Goal: Navigation & Orientation: Understand site structure

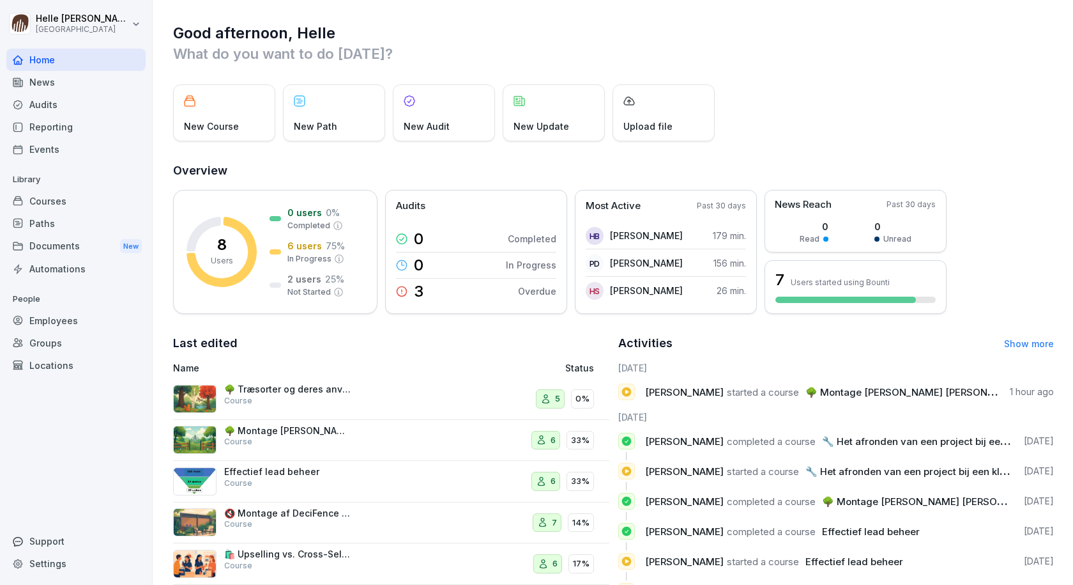
click at [55, 80] on div "News" at bounding box center [75, 82] width 139 height 22
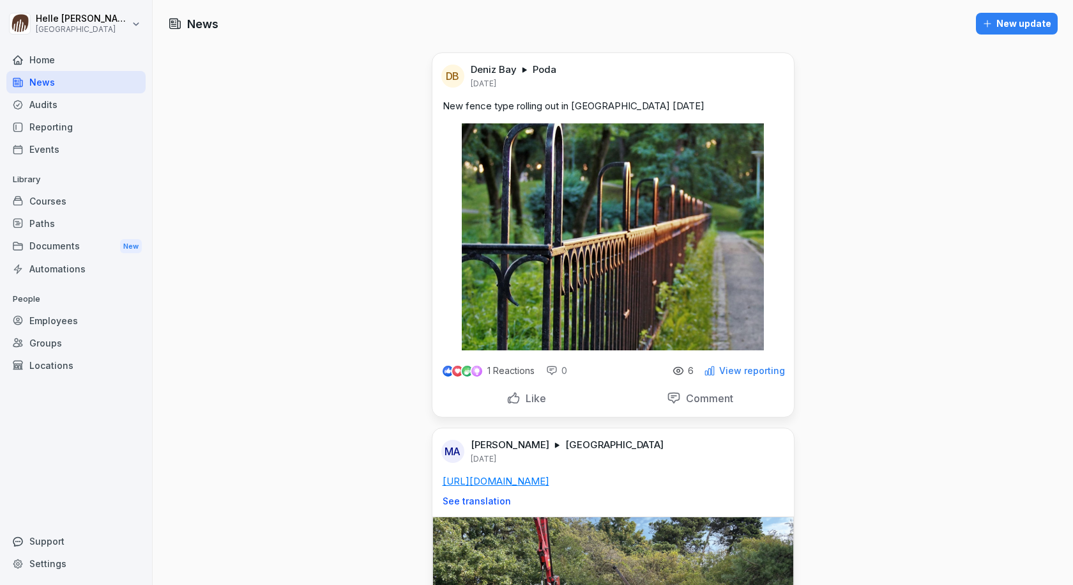
click at [77, 56] on div "Home" at bounding box center [75, 60] width 139 height 22
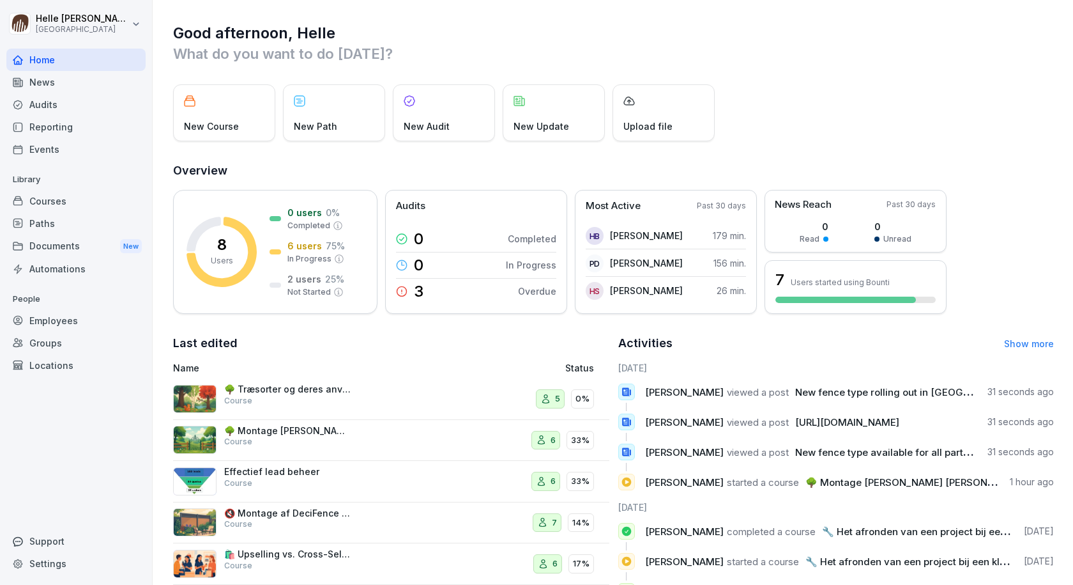
click at [68, 82] on div "News" at bounding box center [75, 82] width 139 height 22
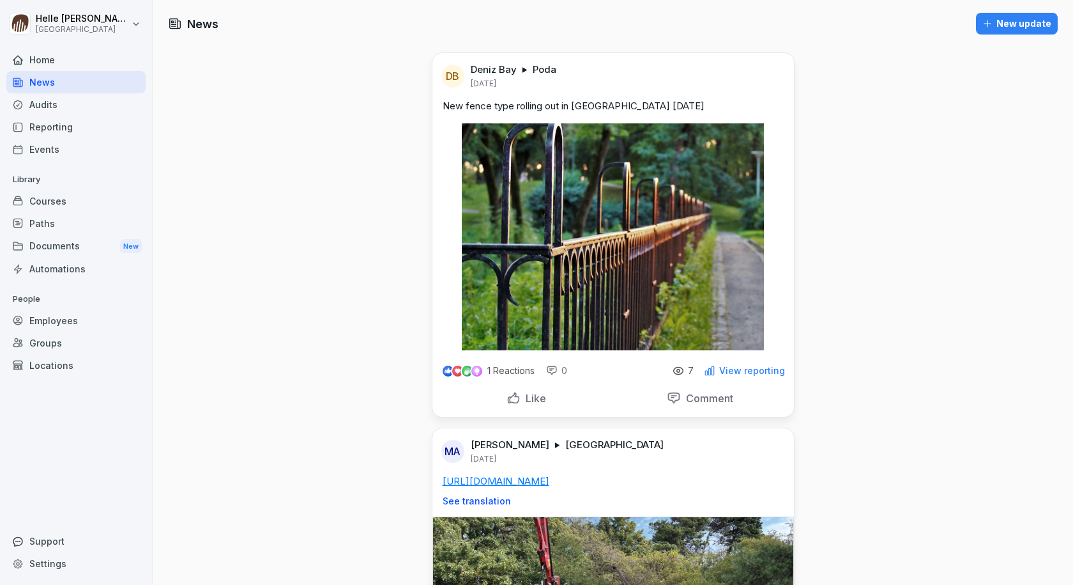
click at [59, 106] on div "Audits" at bounding box center [75, 104] width 139 height 22
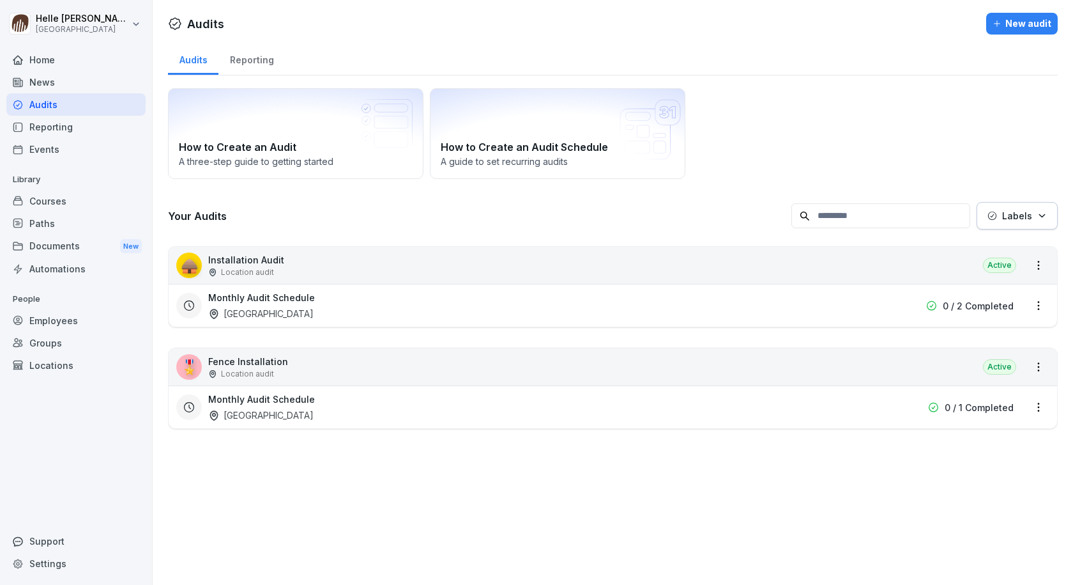
click at [52, 128] on div "Reporting" at bounding box center [75, 127] width 139 height 22
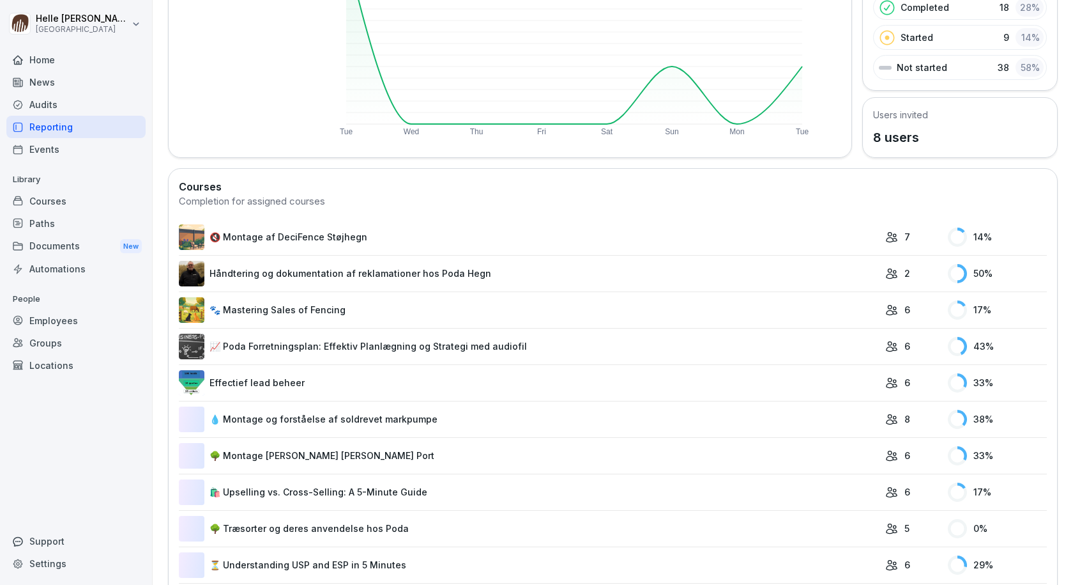
scroll to position [256, 0]
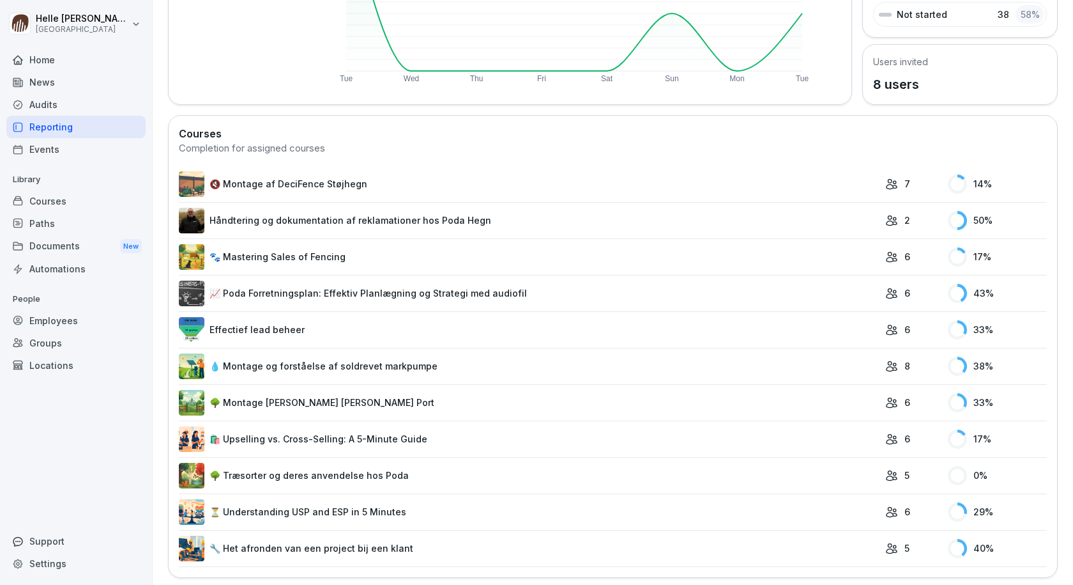
click at [319, 404] on link "🌳 Montage [PERSON_NAME] [PERSON_NAME] Port" at bounding box center [529, 403] width 700 height 26
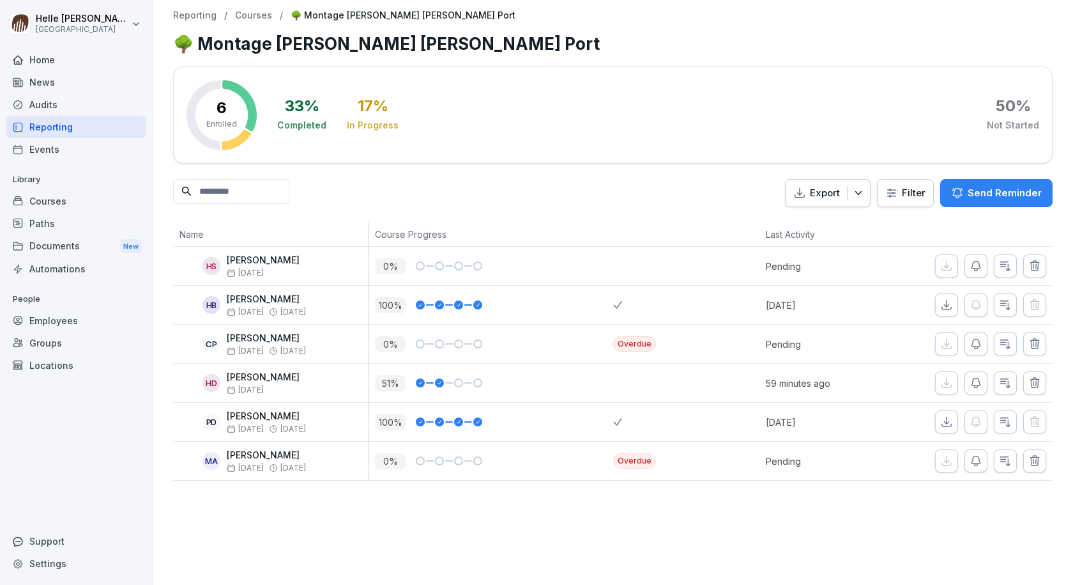
click at [118, 132] on div "Reporting" at bounding box center [75, 127] width 139 height 22
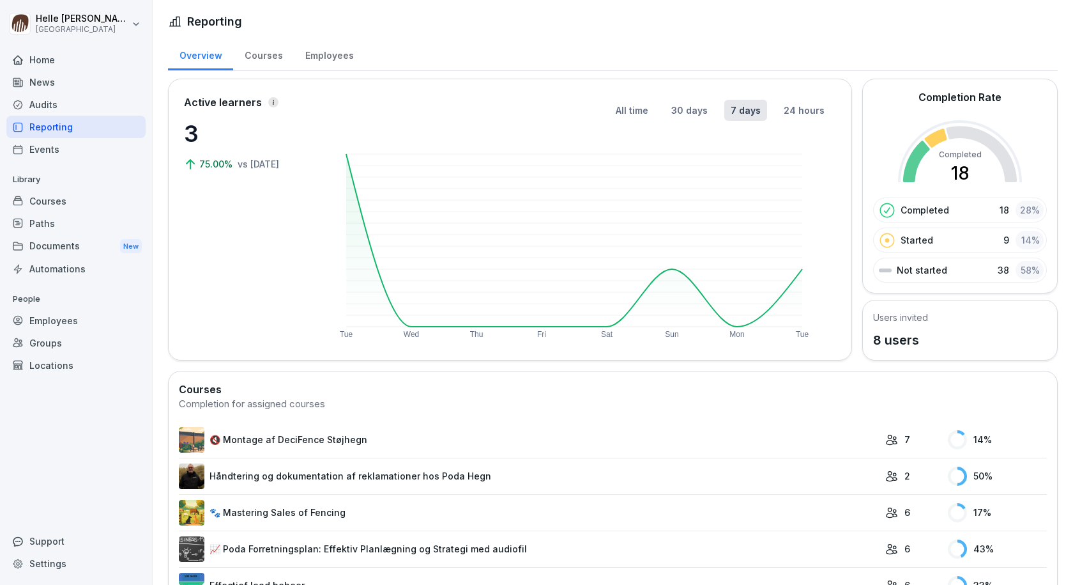
click at [79, 153] on div "Events" at bounding box center [75, 149] width 139 height 22
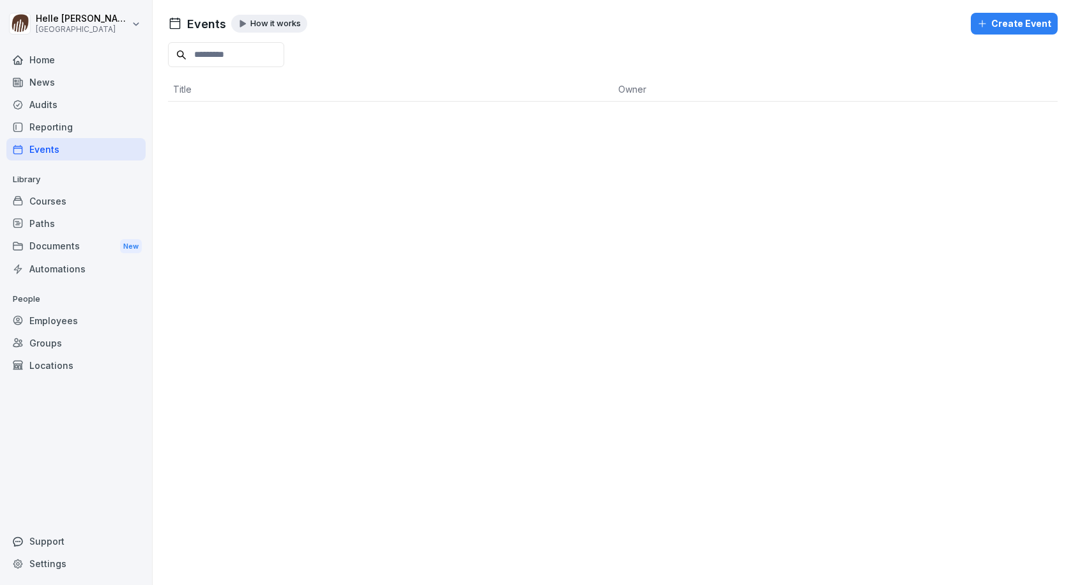
click at [47, 207] on div "Courses" at bounding box center [75, 201] width 139 height 22
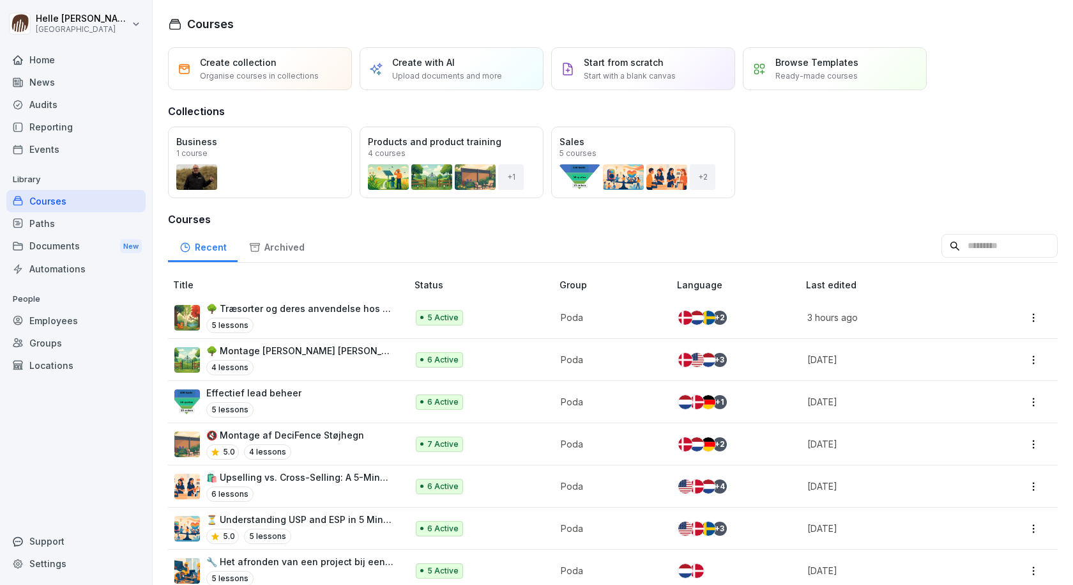
click at [47, 224] on div "Paths" at bounding box center [75, 223] width 139 height 22
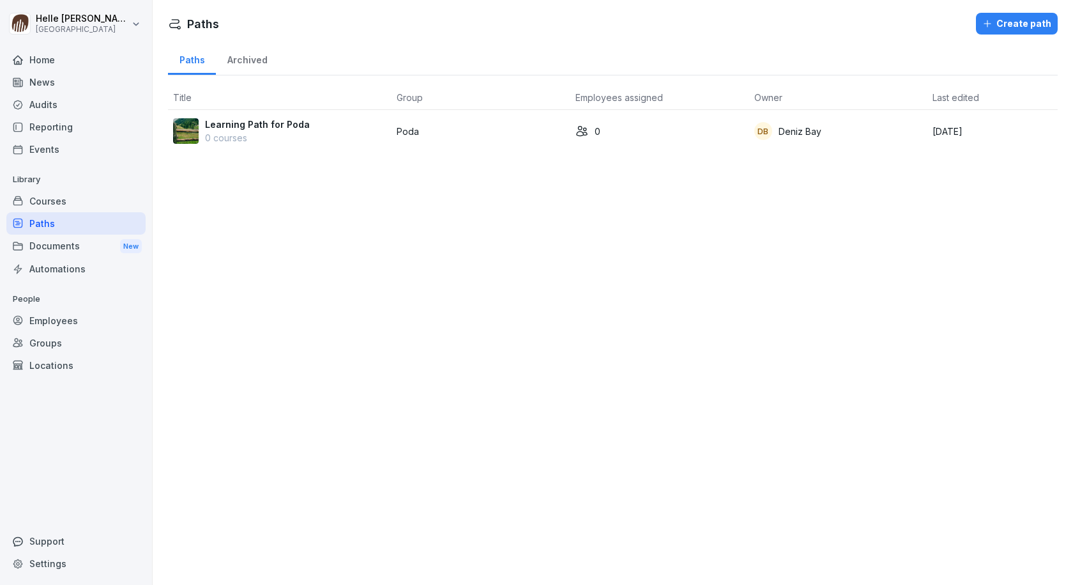
click at [49, 241] on div "Documents New" at bounding box center [75, 246] width 139 height 24
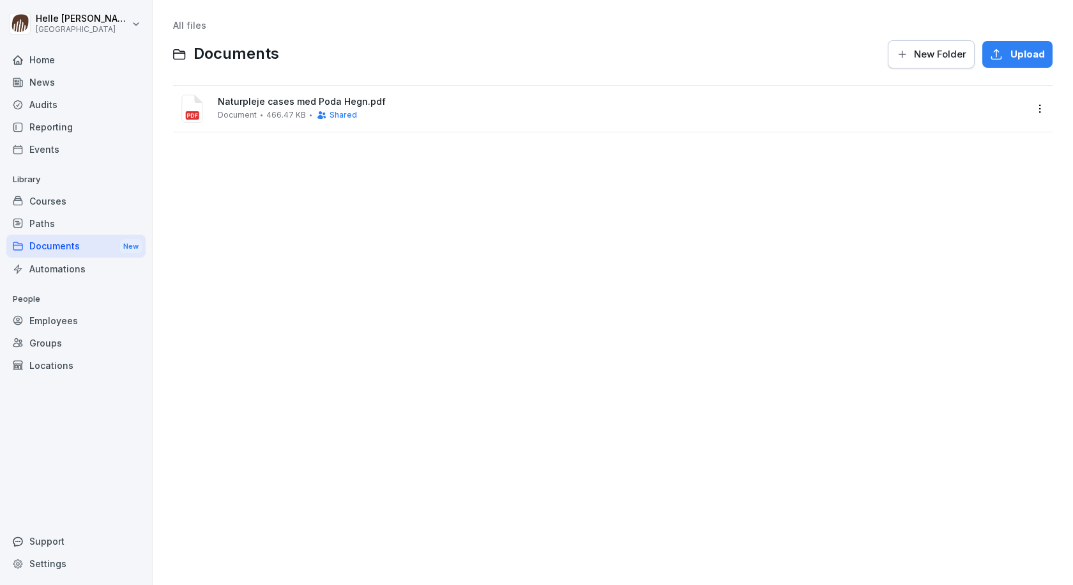
click at [186, 204] on div "All files Documents New Folder Upload Naturpleje cases med Poda Hegn.pdf Docume…" at bounding box center [612, 292] width 901 height 565
click at [238, 109] on div "Naturpleje cases med Poda Hegn.pdf Document 466.47 KB Shared" at bounding box center [622, 108] width 808 height 24
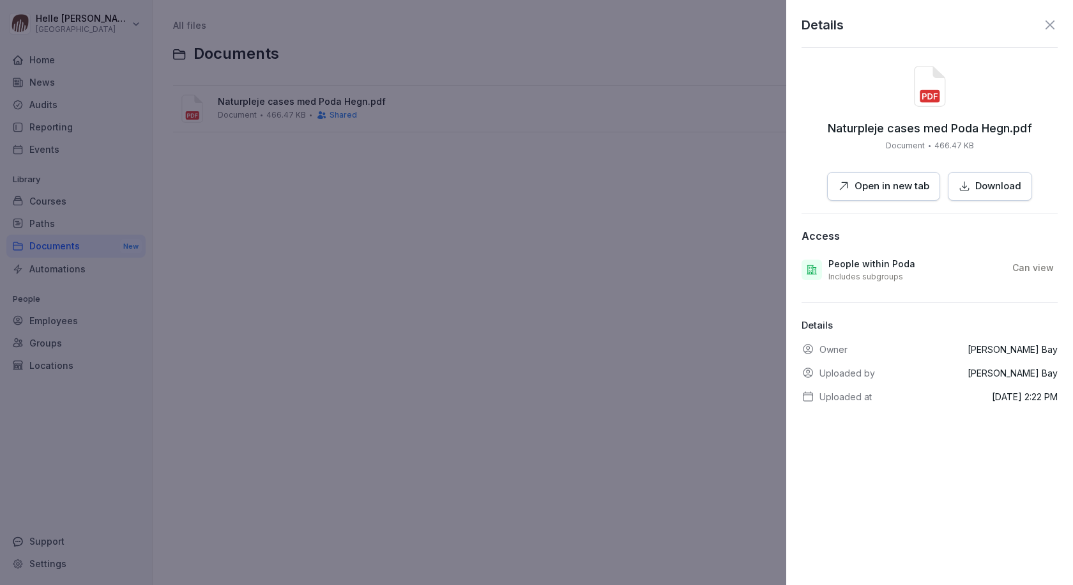
click at [1043, 29] on icon at bounding box center [1050, 24] width 15 height 15
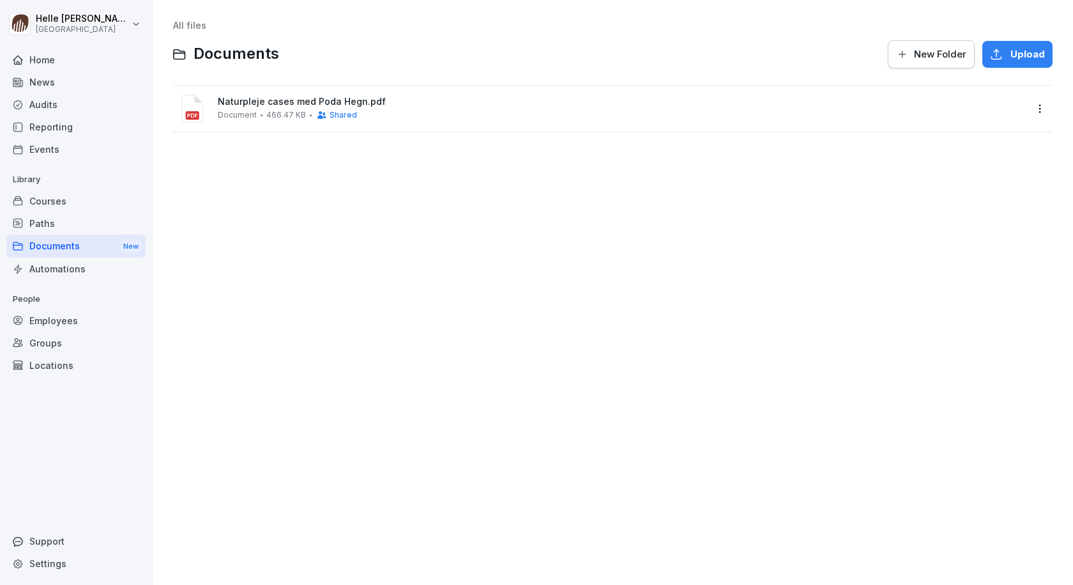
click at [33, 272] on div "Automations" at bounding box center [75, 268] width 139 height 22
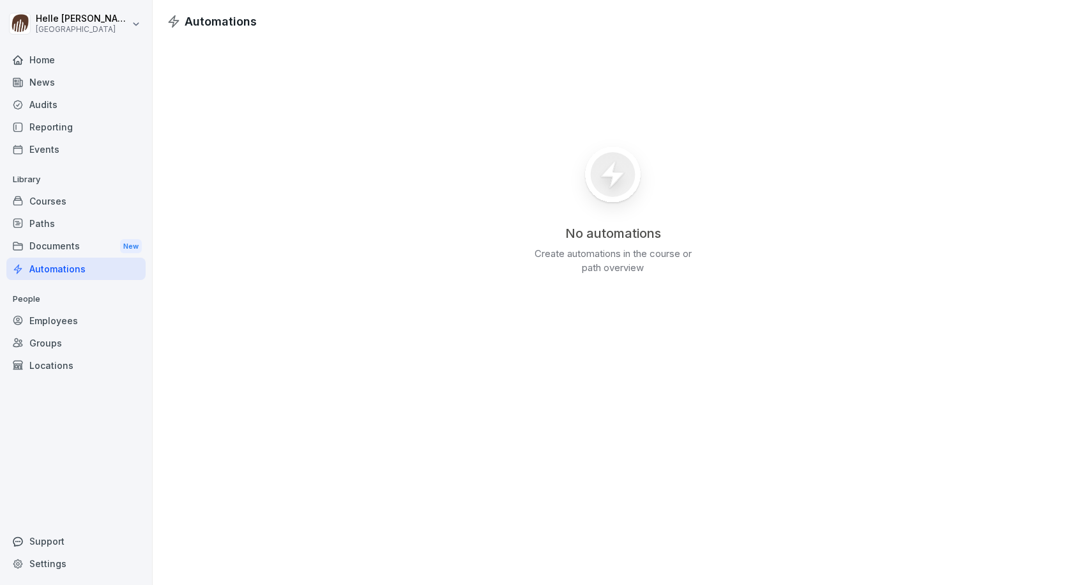
click at [356, 240] on div "No automations Create automations in the course or path overview" at bounding box center [613, 205] width 921 height 351
click at [375, 286] on div "No automations Create automations in the course or path overview" at bounding box center [613, 205] width 921 height 351
click at [66, 321] on div "Employees" at bounding box center [75, 320] width 139 height 22
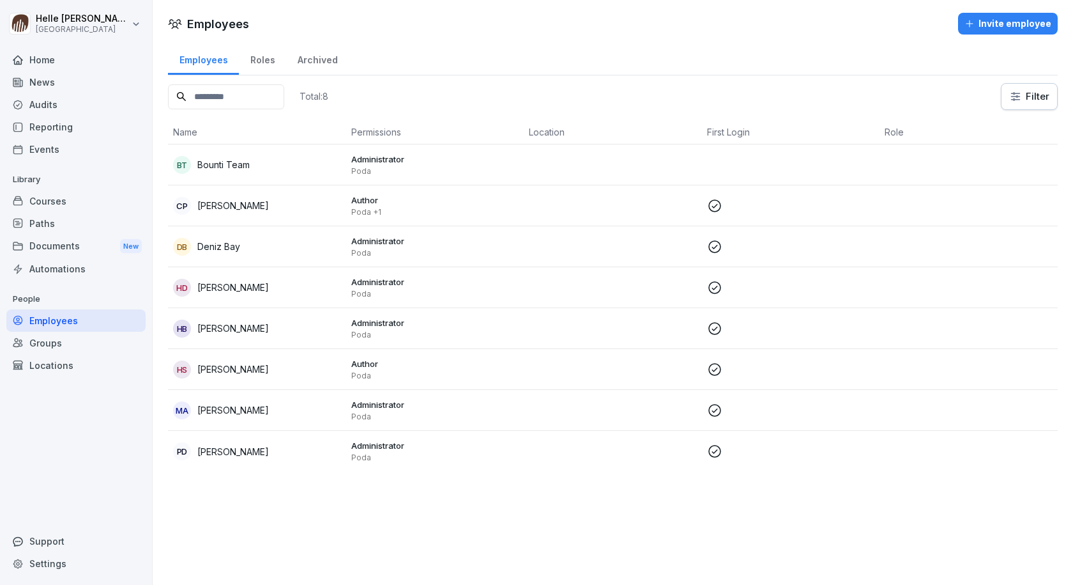
click at [263, 60] on div "Roles" at bounding box center [262, 58] width 47 height 33
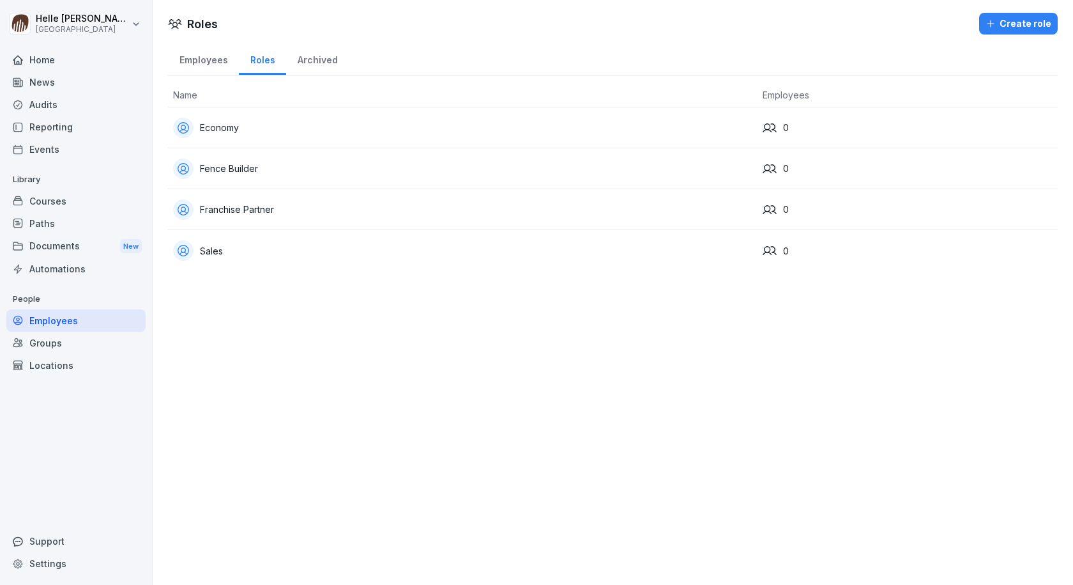
click at [484, 310] on div "Roles Create role Employees Roles Archived Name Employees Economy 0 Fence Build…" at bounding box center [613, 292] width 921 height 585
click at [332, 58] on div "Archived" at bounding box center [317, 58] width 63 height 33
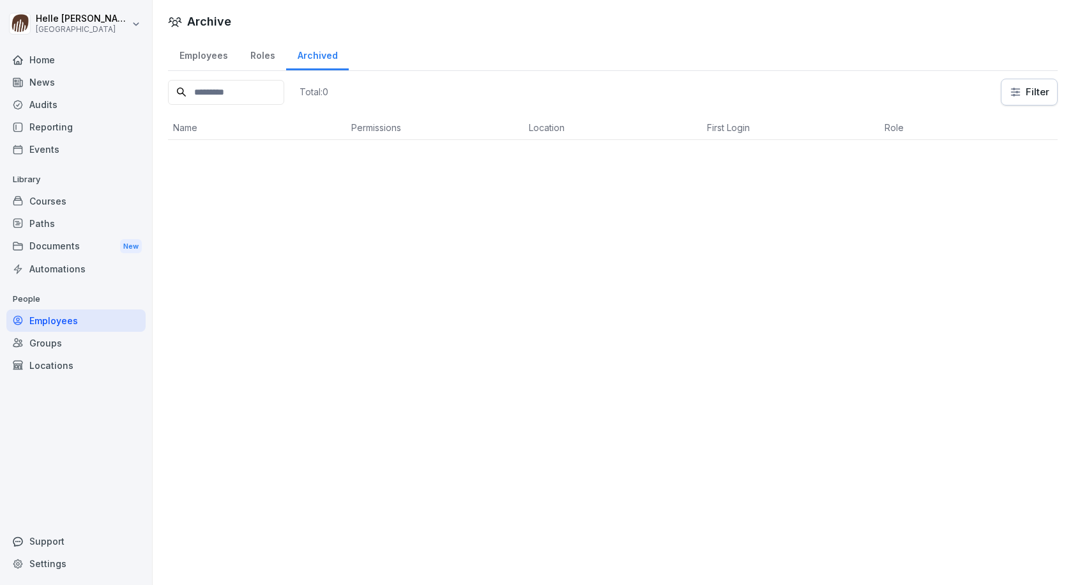
click at [307, 209] on div "Archive Employees Roles Archived Total: 0 Filter Name Permissions Location Firs…" at bounding box center [613, 292] width 921 height 585
click at [192, 56] on div "Employees" at bounding box center [203, 54] width 71 height 33
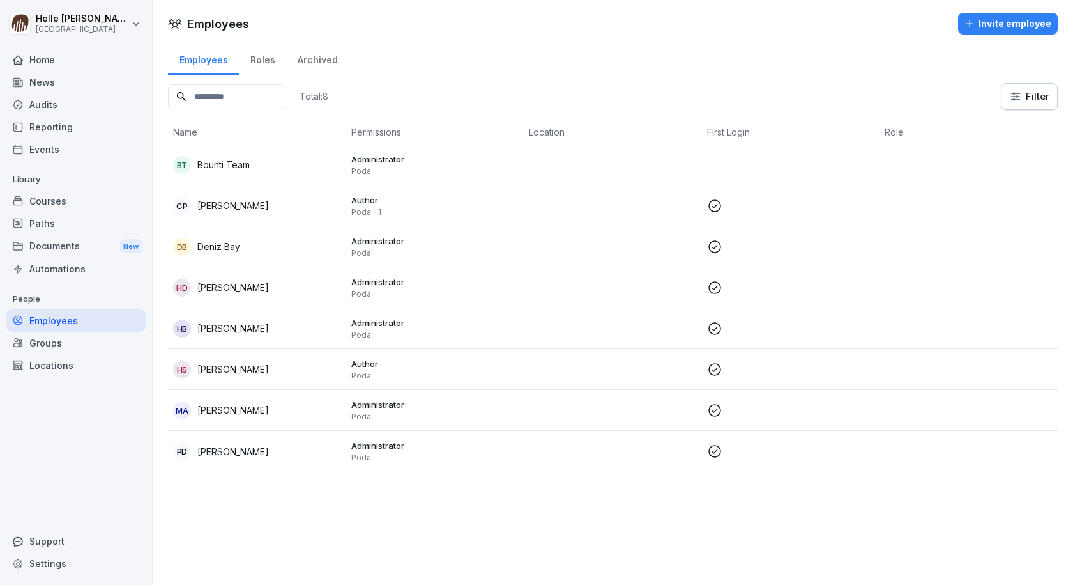
drag, startPoint x: 47, startPoint y: 346, endPoint x: 53, endPoint y: 361, distance: 15.8
click at [47, 346] on div "Groups" at bounding box center [75, 343] width 139 height 22
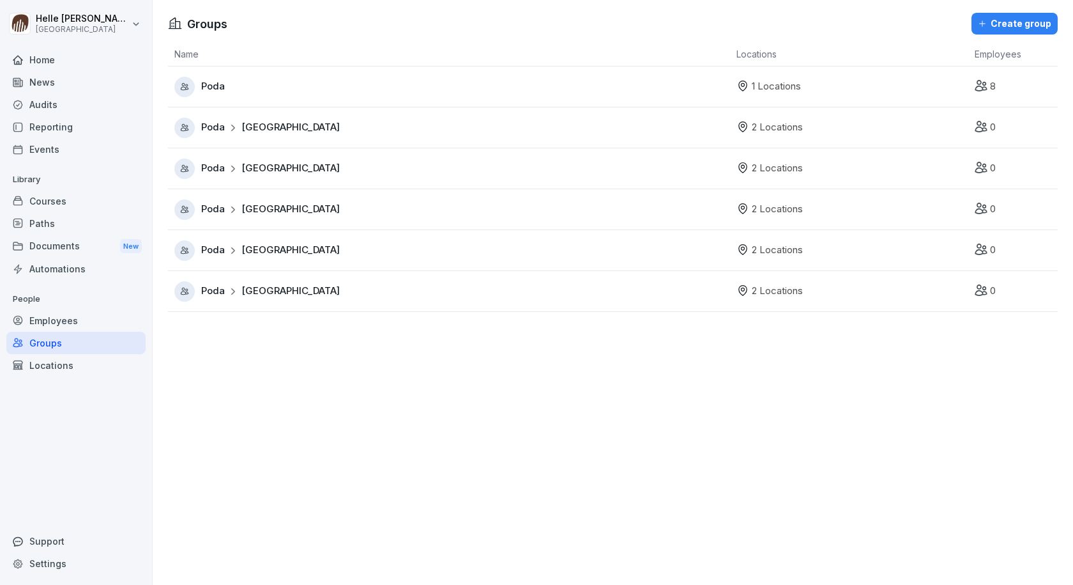
click at [54, 365] on div "Locations" at bounding box center [75, 365] width 139 height 22
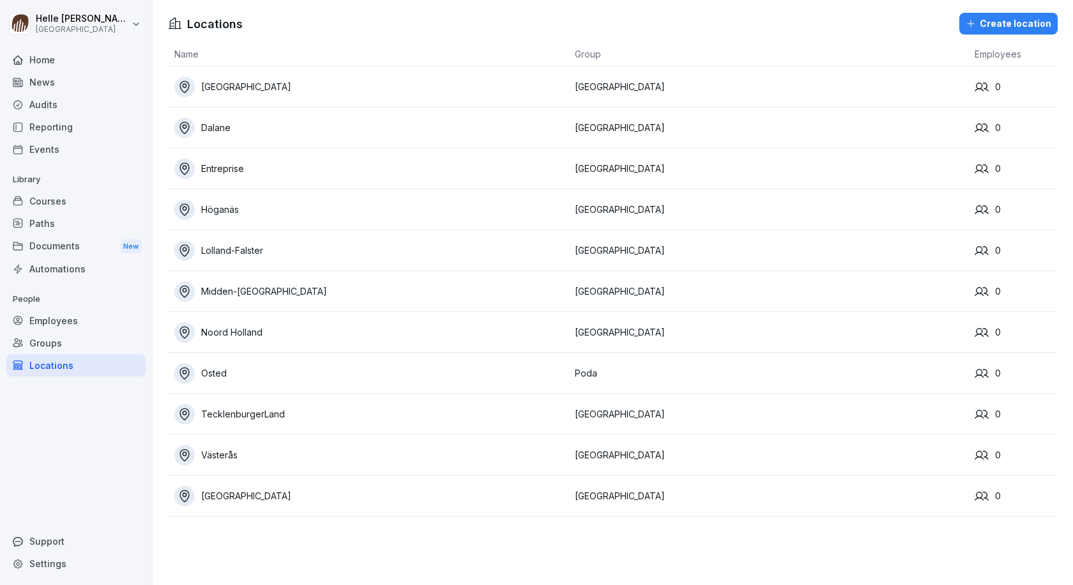
click at [54, 346] on div "Groups" at bounding box center [75, 343] width 139 height 22
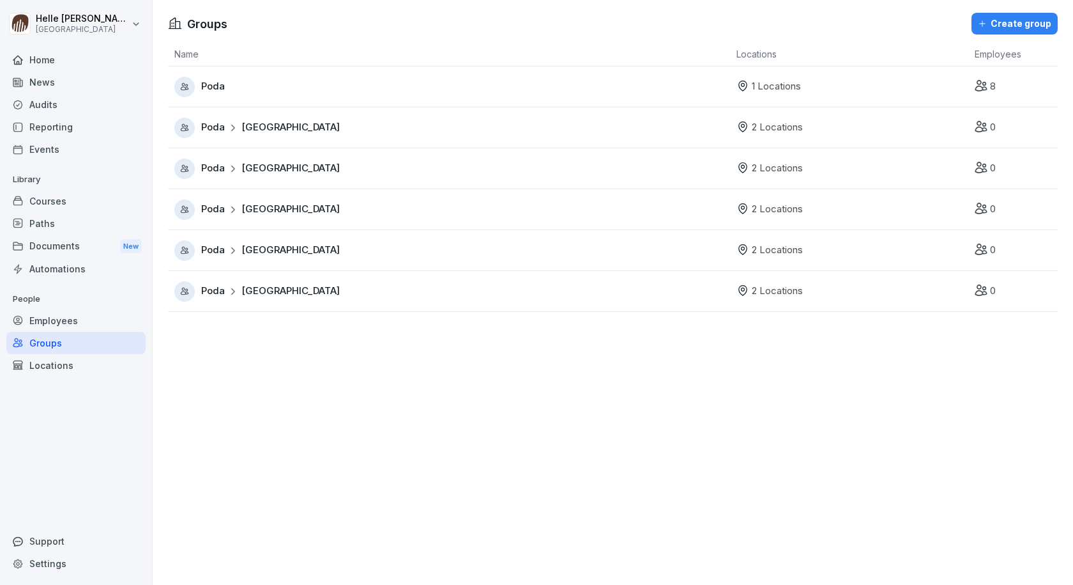
click at [65, 366] on div "Locations" at bounding box center [75, 365] width 139 height 22
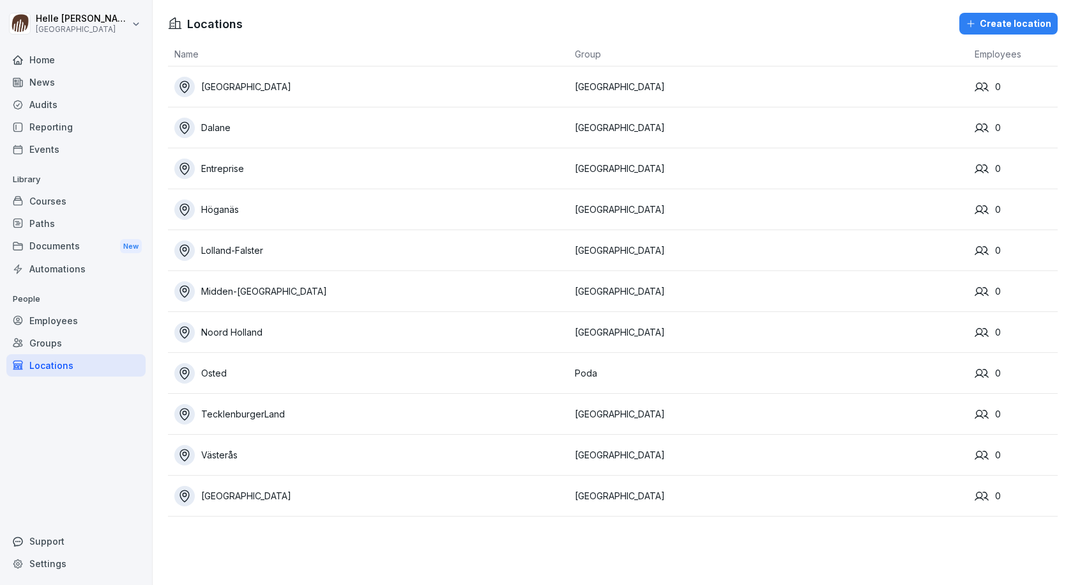
click at [54, 337] on div "Groups" at bounding box center [75, 343] width 139 height 22
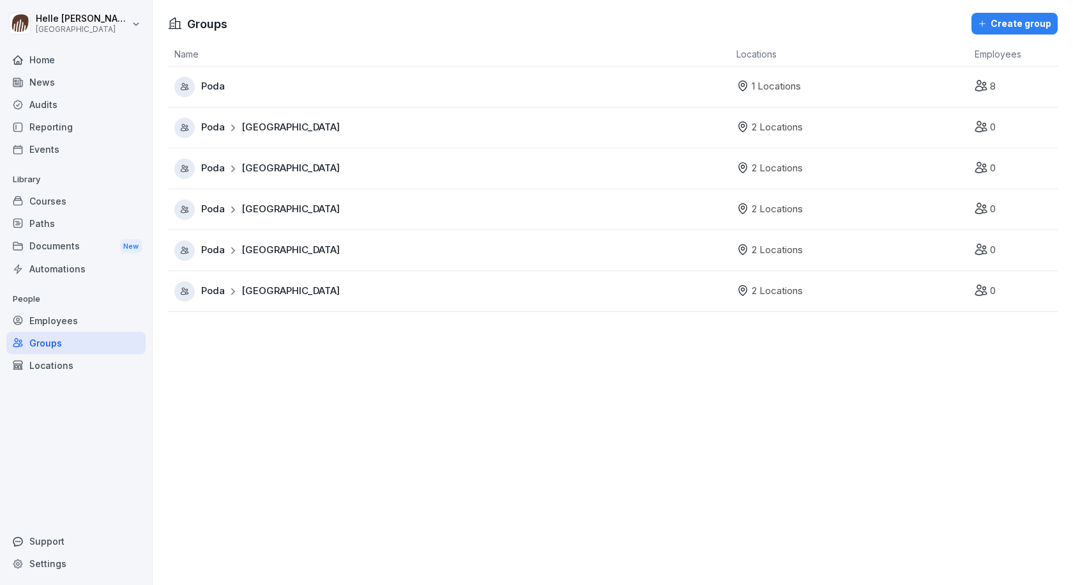
click at [232, 132] on div "Poda [GEOGRAPHIC_DATA]" at bounding box center [270, 127] width 139 height 15
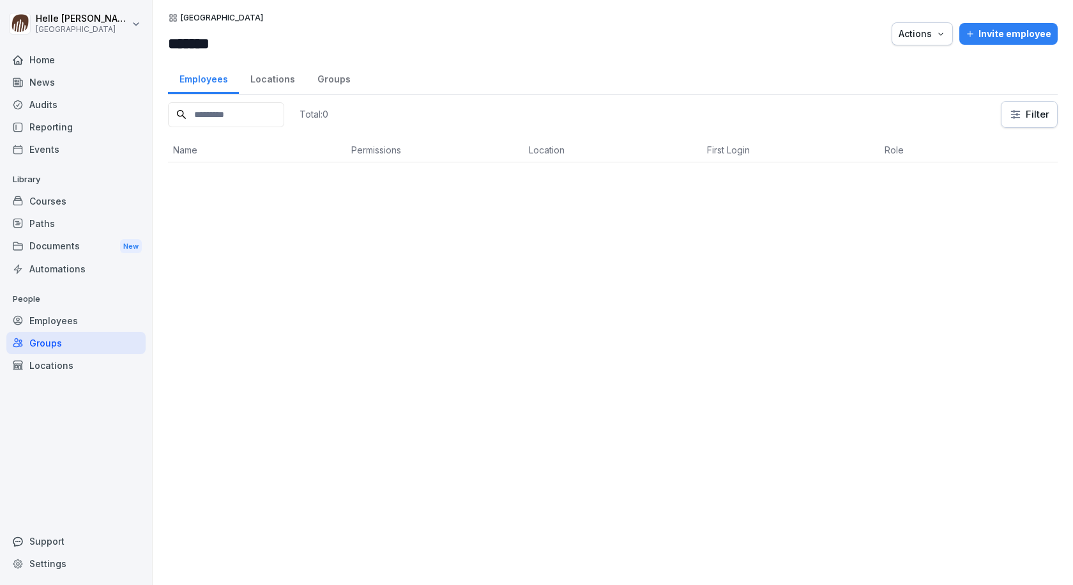
click at [289, 81] on div "Locations" at bounding box center [272, 77] width 67 height 33
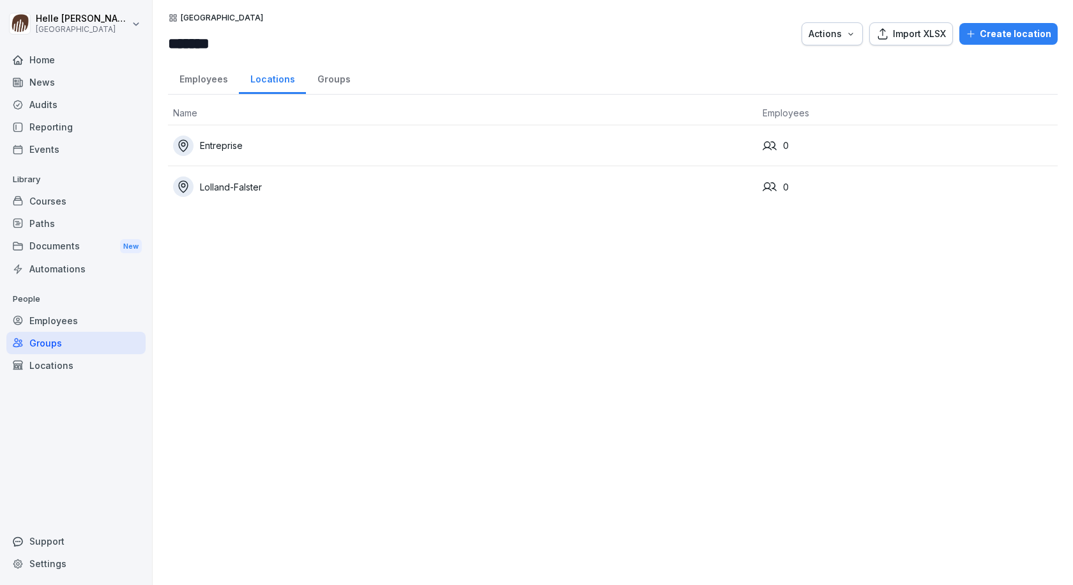
click at [335, 76] on div "Groups" at bounding box center [334, 77] width 56 height 33
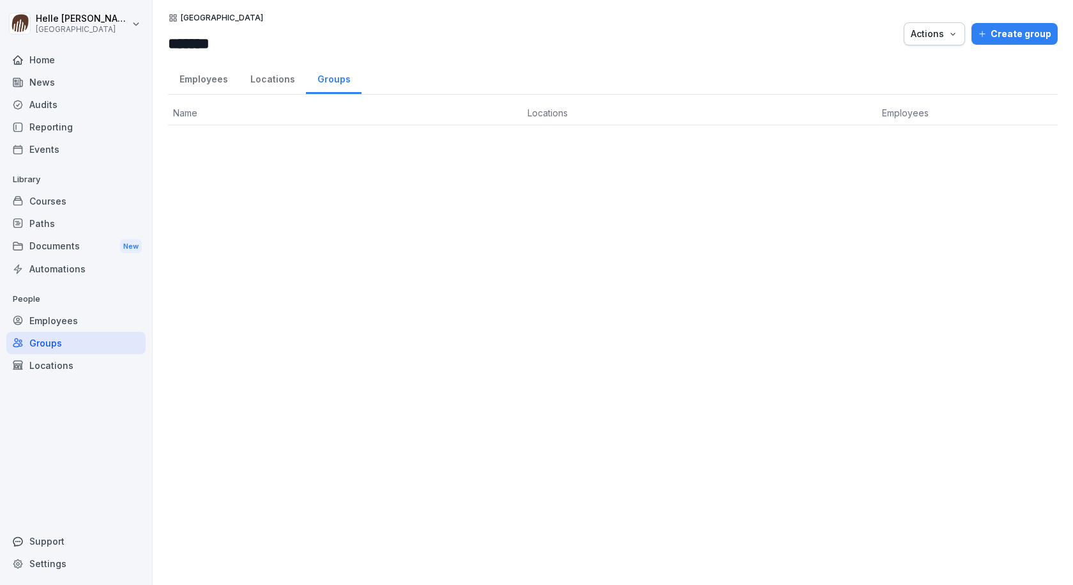
click at [220, 80] on div "Employees" at bounding box center [203, 77] width 71 height 33
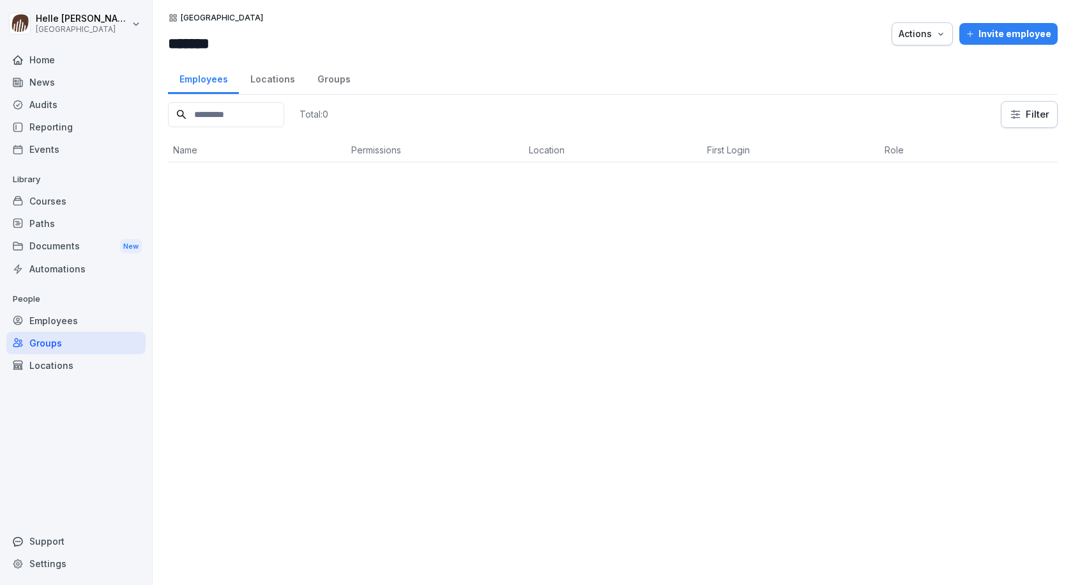
click at [262, 80] on div "Locations" at bounding box center [272, 77] width 67 height 33
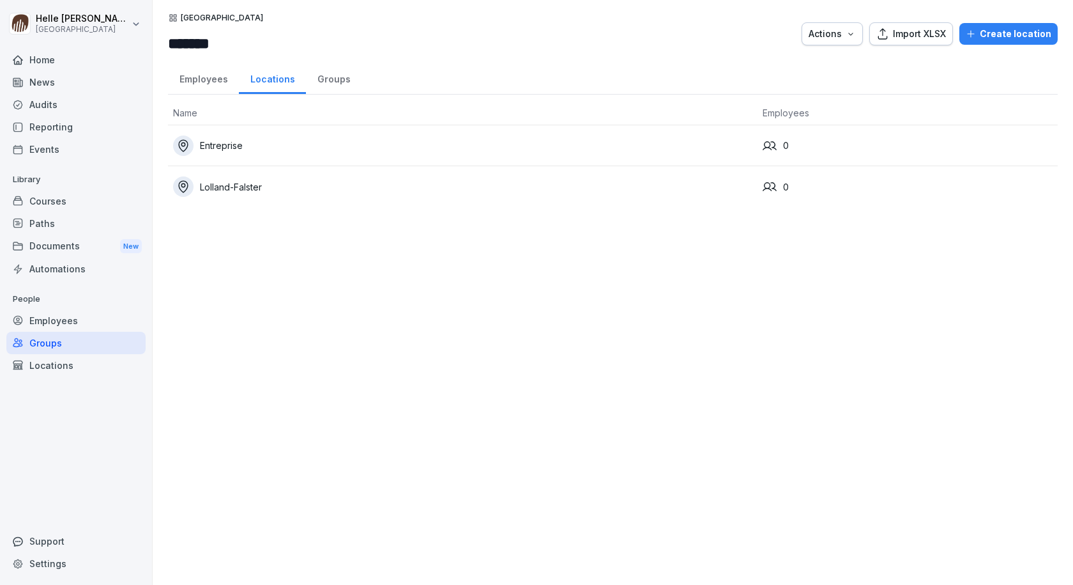
click at [335, 82] on div "Groups" at bounding box center [334, 77] width 56 height 33
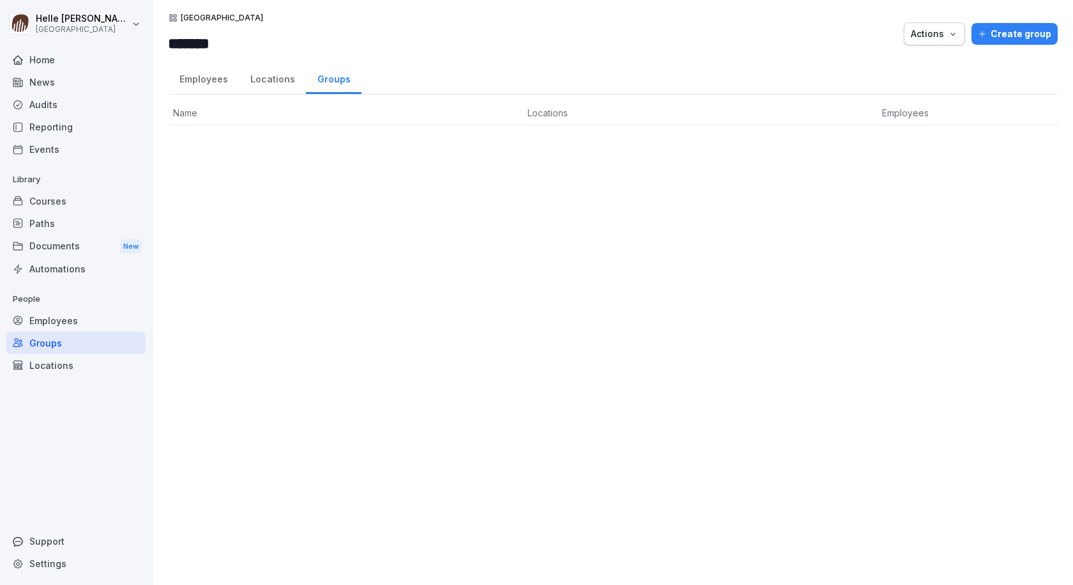
click at [43, 369] on div "Locations" at bounding box center [75, 365] width 139 height 22
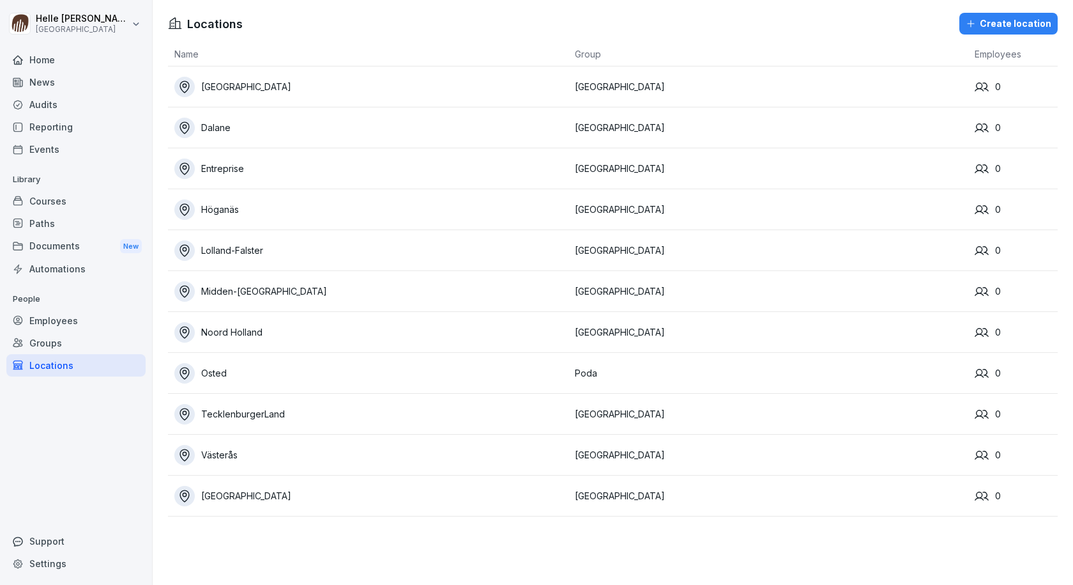
click at [51, 349] on div "Groups" at bounding box center [75, 343] width 139 height 22
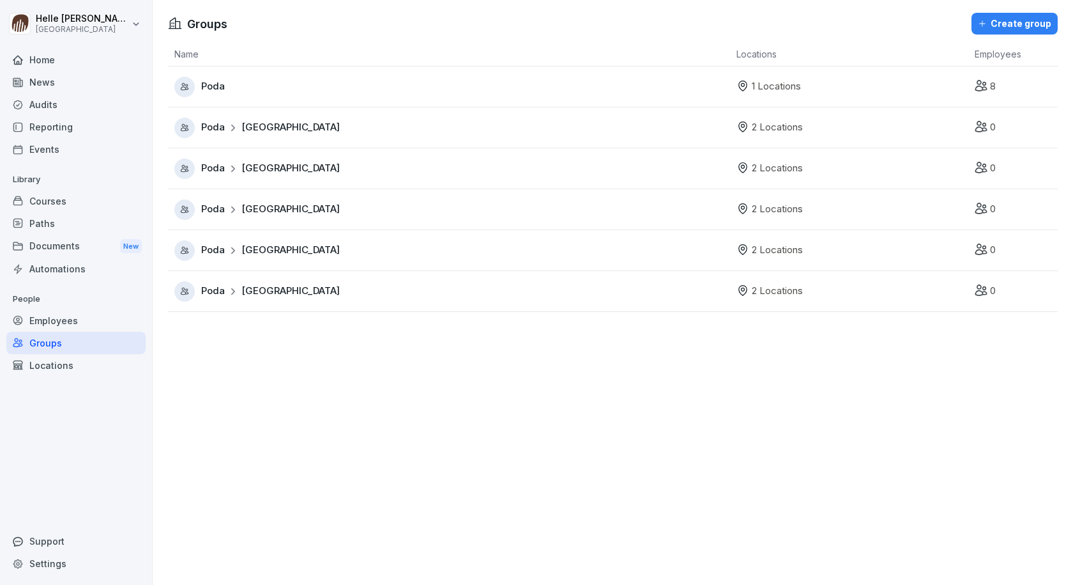
click at [79, 364] on div "Locations" at bounding box center [75, 365] width 139 height 22
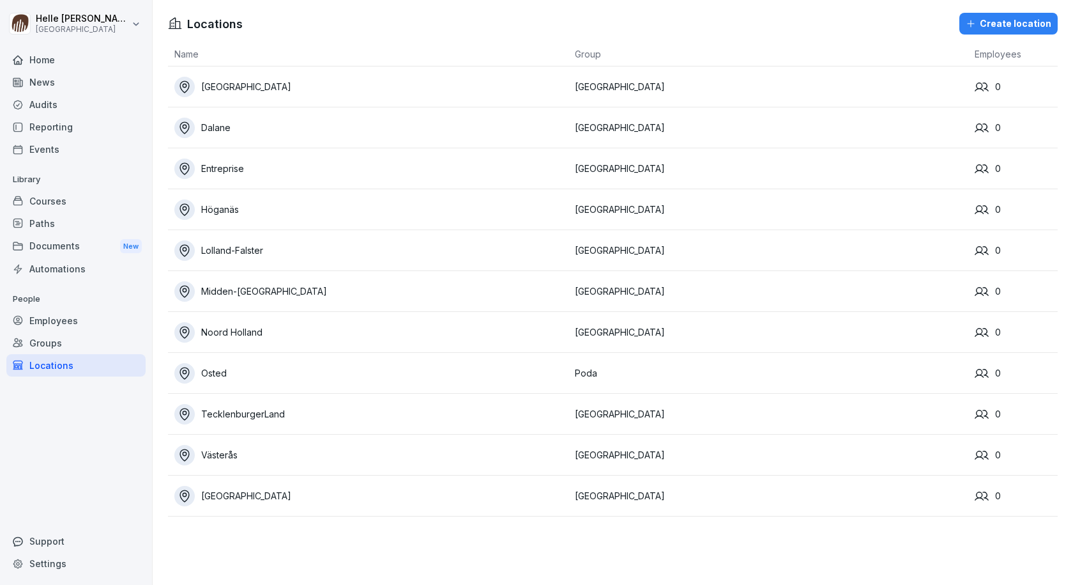
click at [583, 56] on th "Group" at bounding box center [769, 54] width 401 height 24
click at [618, 63] on th "Group" at bounding box center [769, 54] width 401 height 24
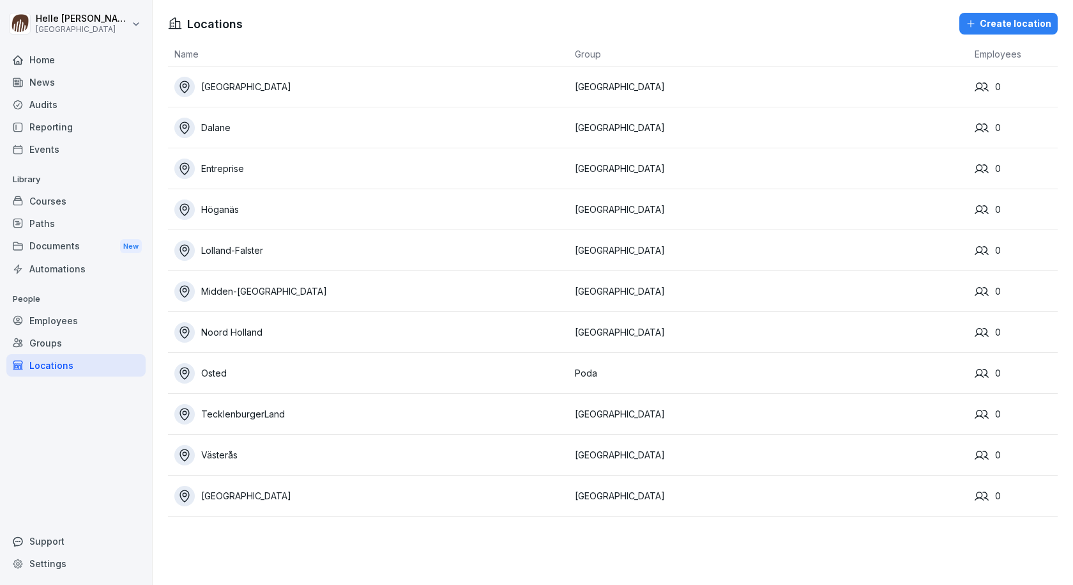
click at [183, 204] on icon at bounding box center [185, 209] width 10 height 12
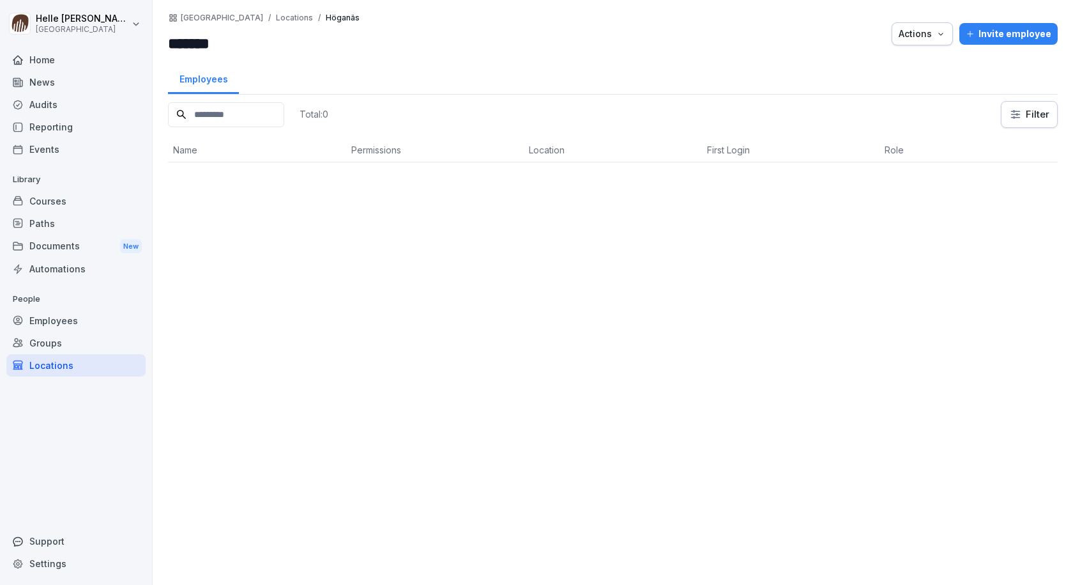
click at [276, 18] on p "Locations" at bounding box center [294, 17] width 37 height 9
click at [276, 15] on p "Locations" at bounding box center [294, 17] width 37 height 9
click at [193, 20] on p "[GEOGRAPHIC_DATA]" at bounding box center [222, 17] width 82 height 9
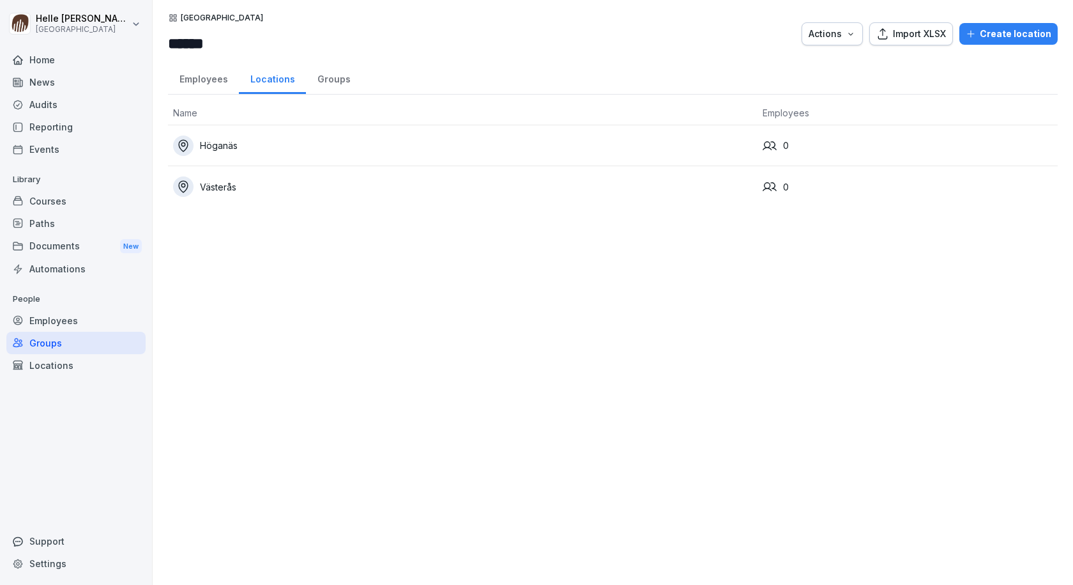
click at [174, 19] on icon at bounding box center [173, 18] width 8 height 8
click at [692, 381] on div "Sweden ****** Actions Import XLSX Create location Employees Locations Groups Na…" at bounding box center [613, 292] width 921 height 585
click at [837, 40] on div "Actions" at bounding box center [832, 34] width 47 height 14
click at [846, 36] on icon "button" at bounding box center [851, 34] width 10 height 10
click at [60, 358] on div "Locations" at bounding box center [75, 365] width 139 height 22
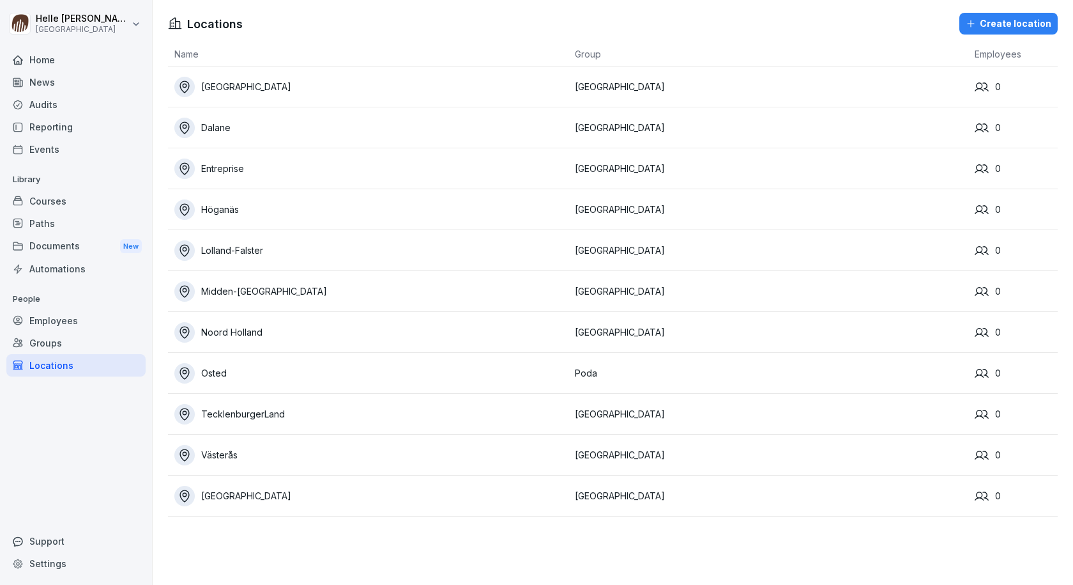
click at [43, 562] on div "Settings" at bounding box center [75, 563] width 139 height 22
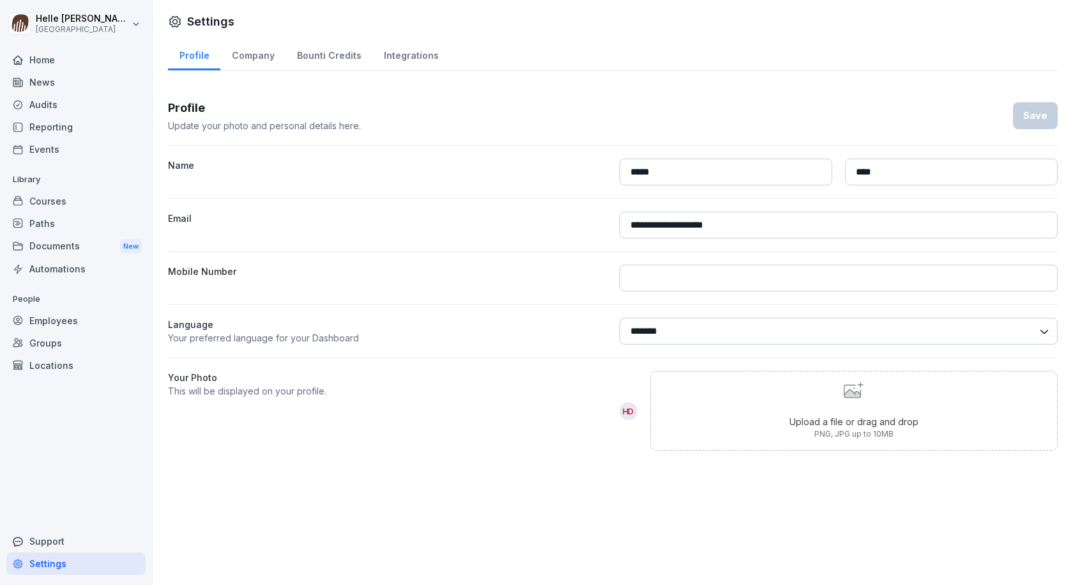
click at [250, 50] on div "Company" at bounding box center [252, 54] width 65 height 33
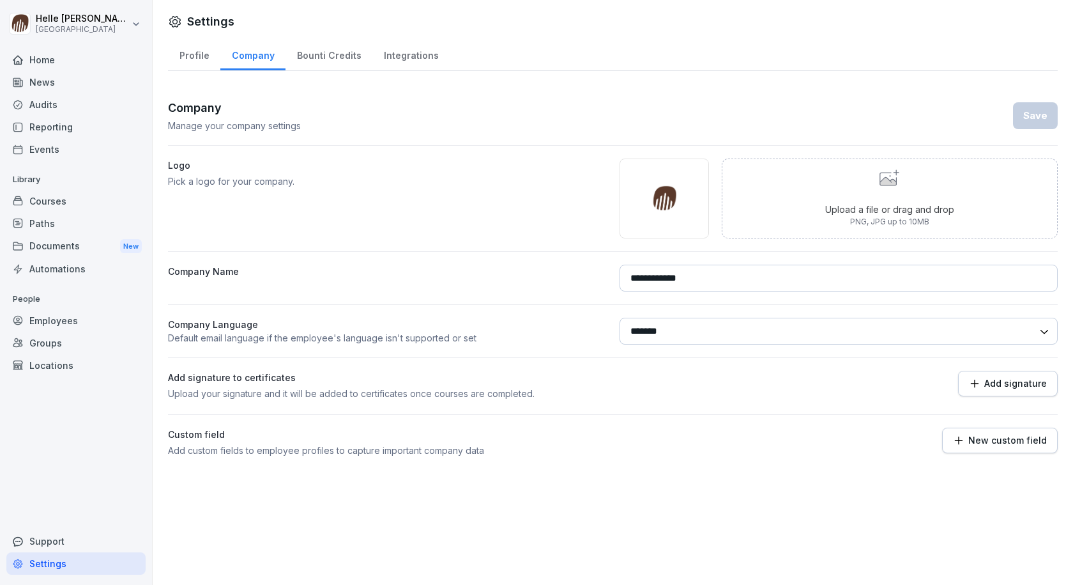
click at [309, 53] on div "Bounti Credits" at bounding box center [329, 54] width 87 height 33
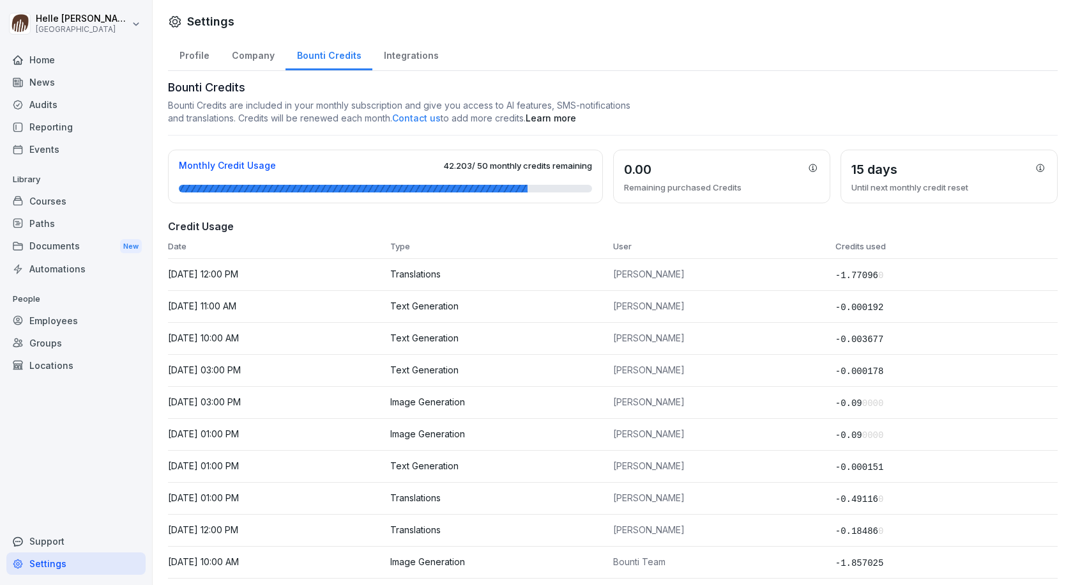
click at [390, 54] on div "Integrations" at bounding box center [410, 54] width 77 height 33
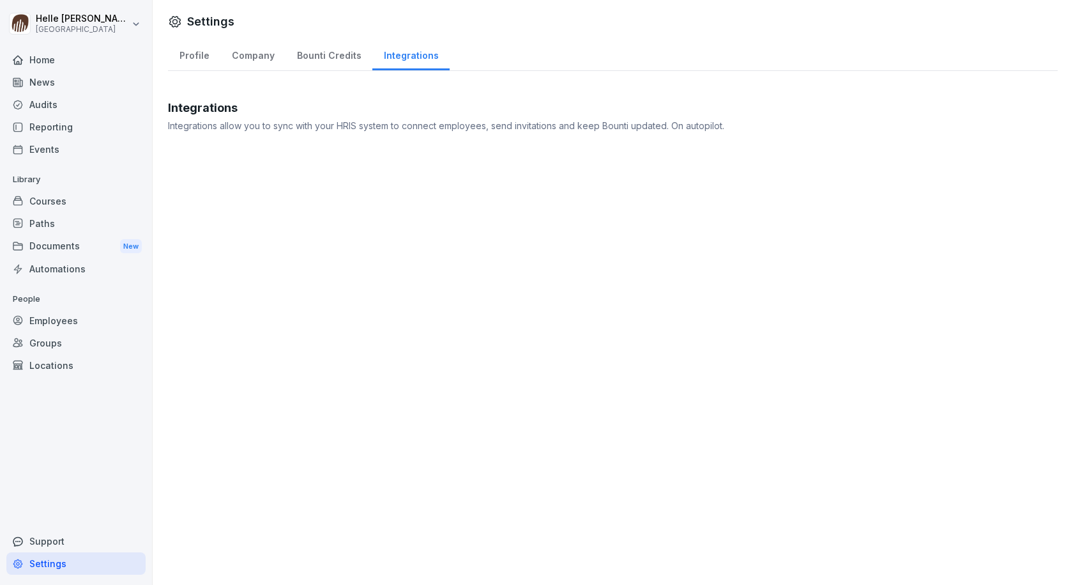
click at [56, 226] on div "Paths" at bounding box center [75, 223] width 139 height 22
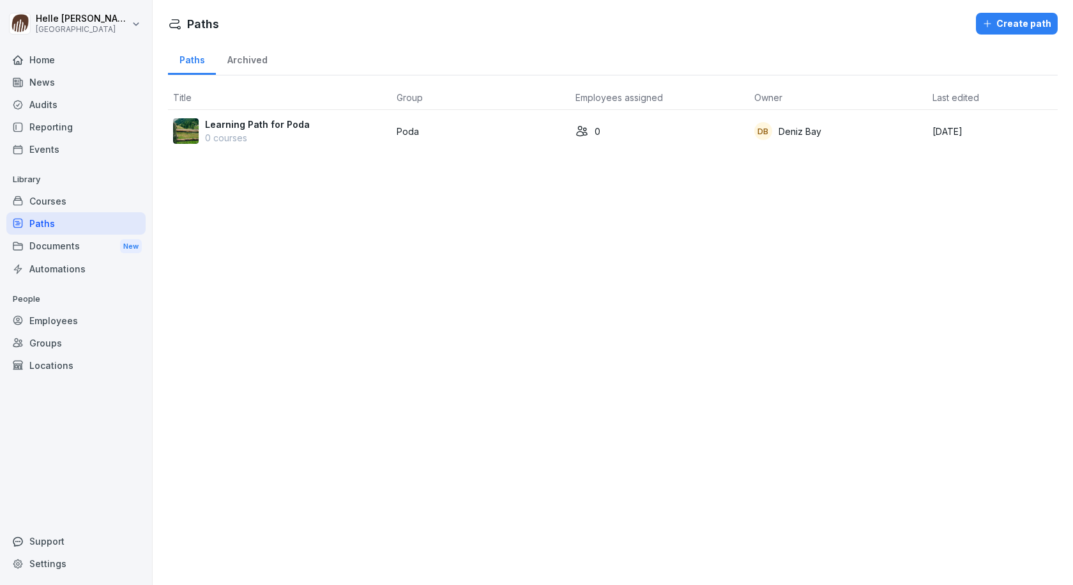
click at [300, 125] on p "Learning Path for Poda" at bounding box center [257, 124] width 105 height 13
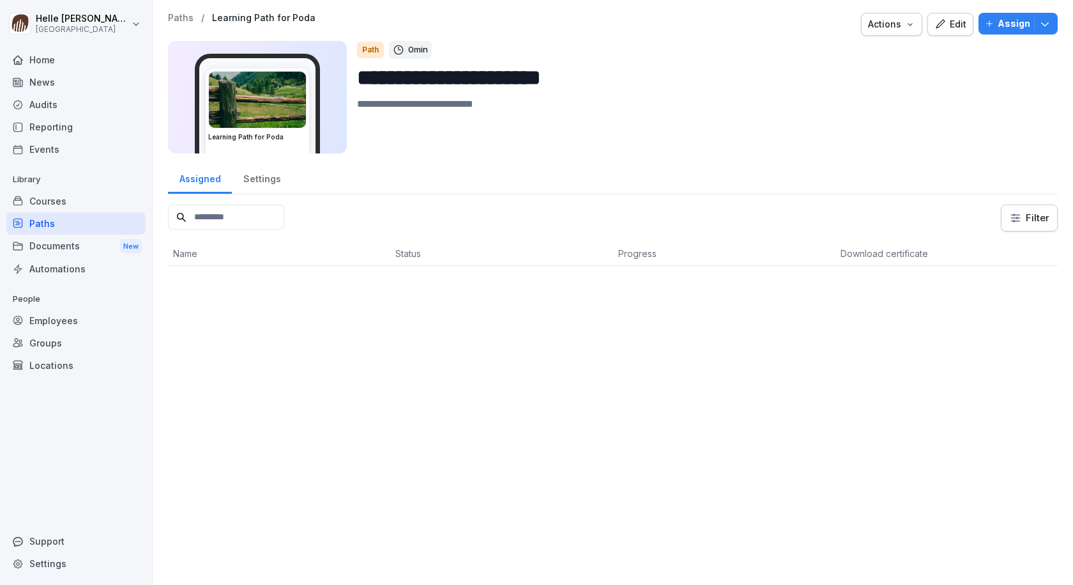
click at [272, 180] on div "Settings" at bounding box center [262, 177] width 60 height 33
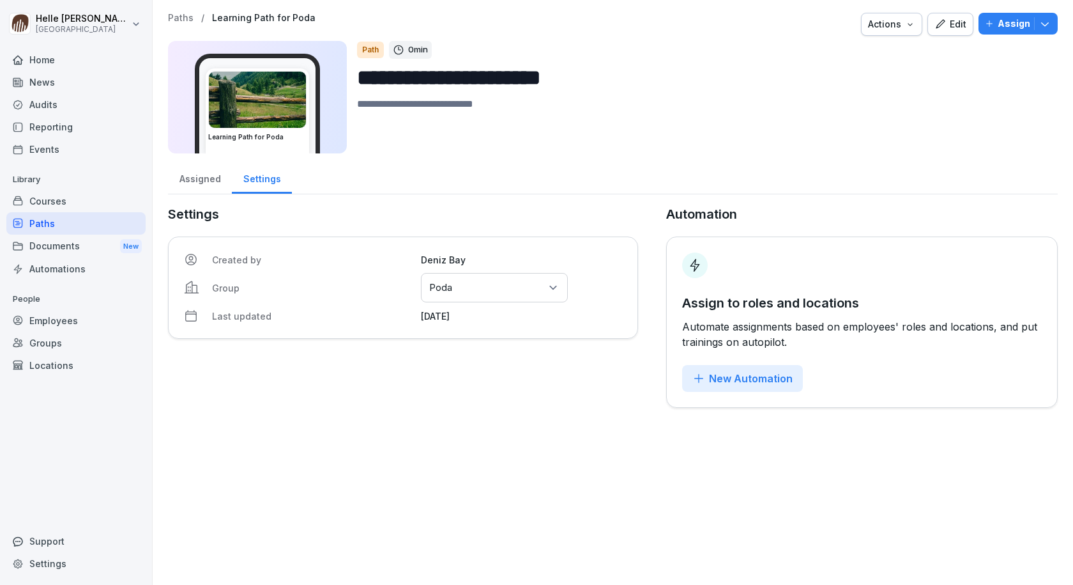
click at [267, 390] on div "Settings Created by Deniz Bay Group Select groups or locations Poda Last update…" at bounding box center [403, 305] width 470 height 203
click at [62, 203] on div "Courses" at bounding box center [75, 201] width 139 height 22
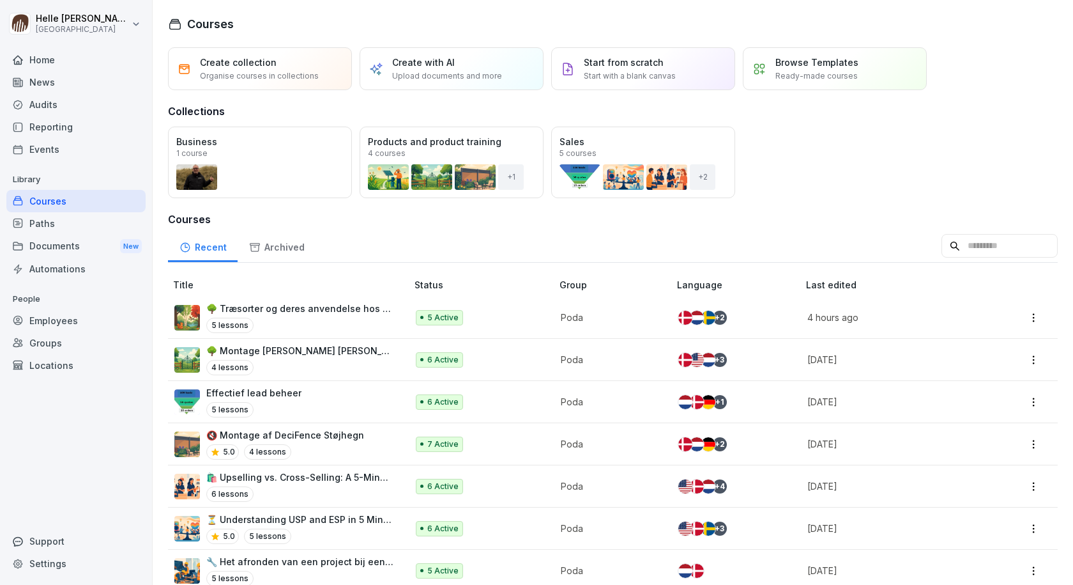
click at [79, 153] on div "Events" at bounding box center [75, 149] width 139 height 22
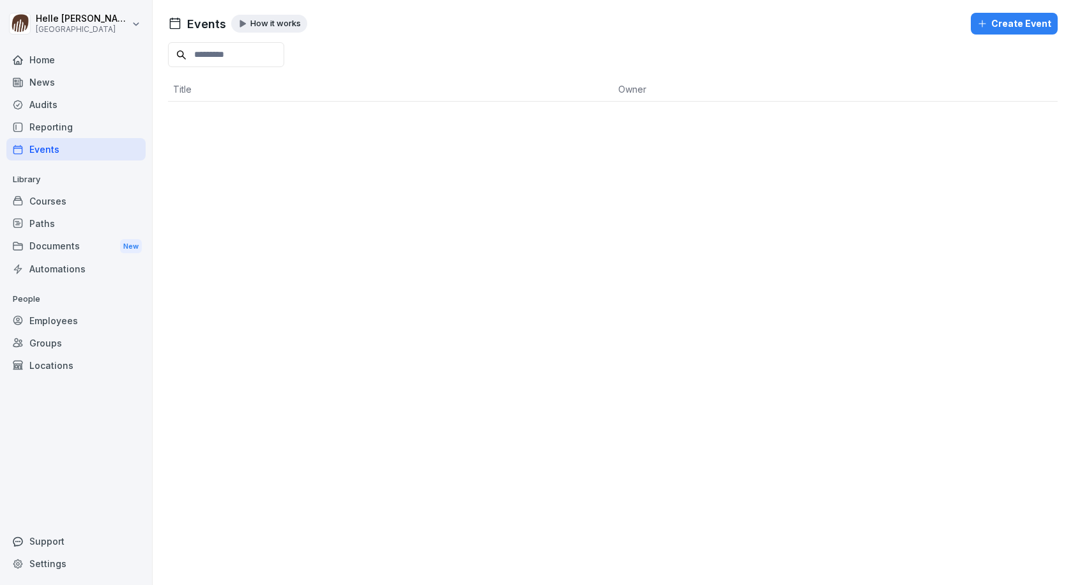
click at [85, 129] on div "Reporting" at bounding box center [75, 127] width 139 height 22
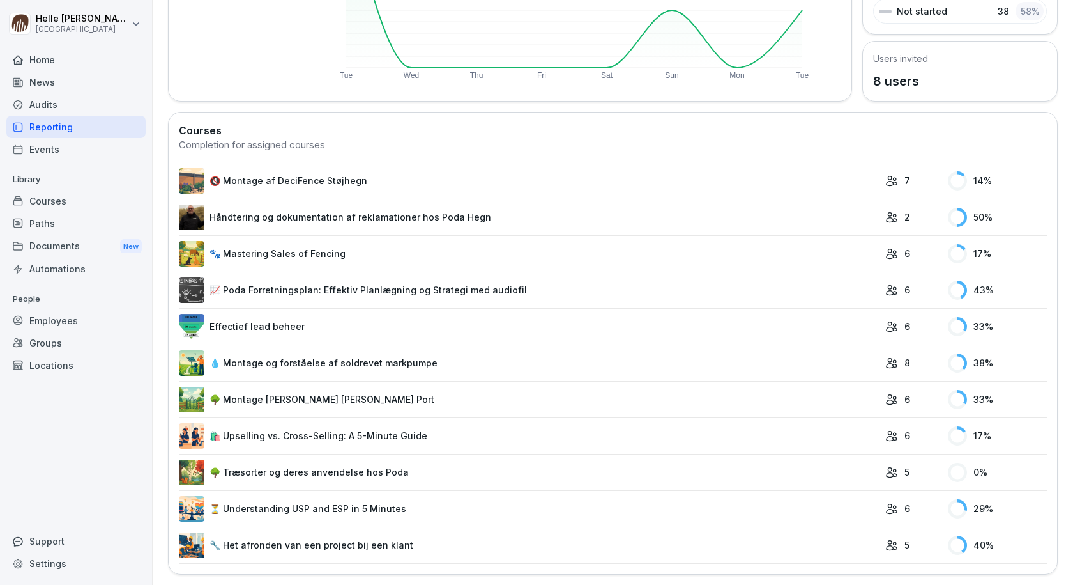
scroll to position [268, 0]
click at [254, 394] on link "🌳 Montage [PERSON_NAME] [PERSON_NAME] Port" at bounding box center [529, 399] width 700 height 26
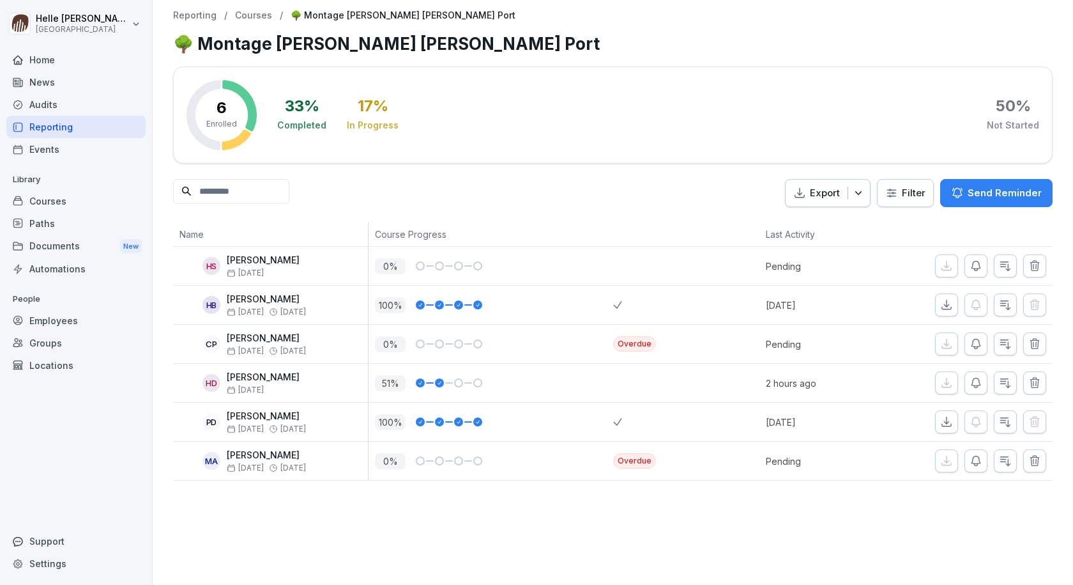
click at [35, 62] on div "Home" at bounding box center [75, 60] width 139 height 22
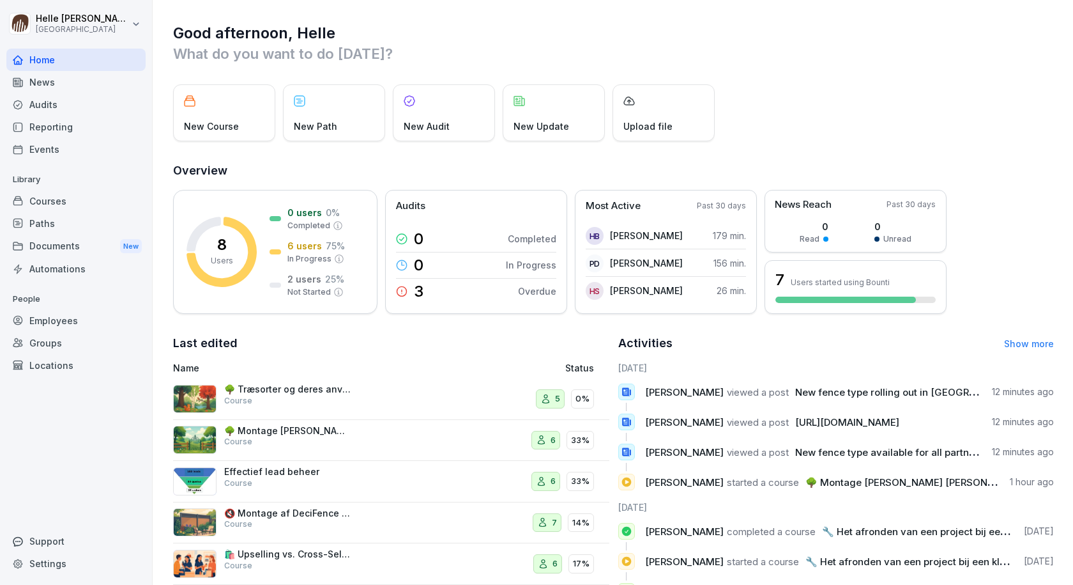
click at [59, 88] on div "News" at bounding box center [75, 82] width 139 height 22
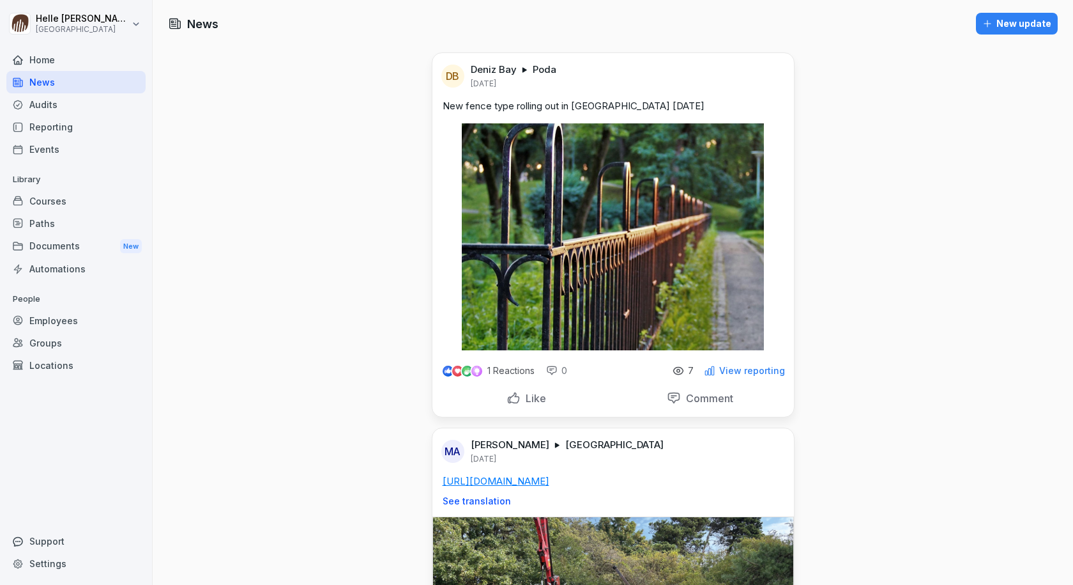
click at [63, 109] on div "Audits" at bounding box center [75, 104] width 139 height 22
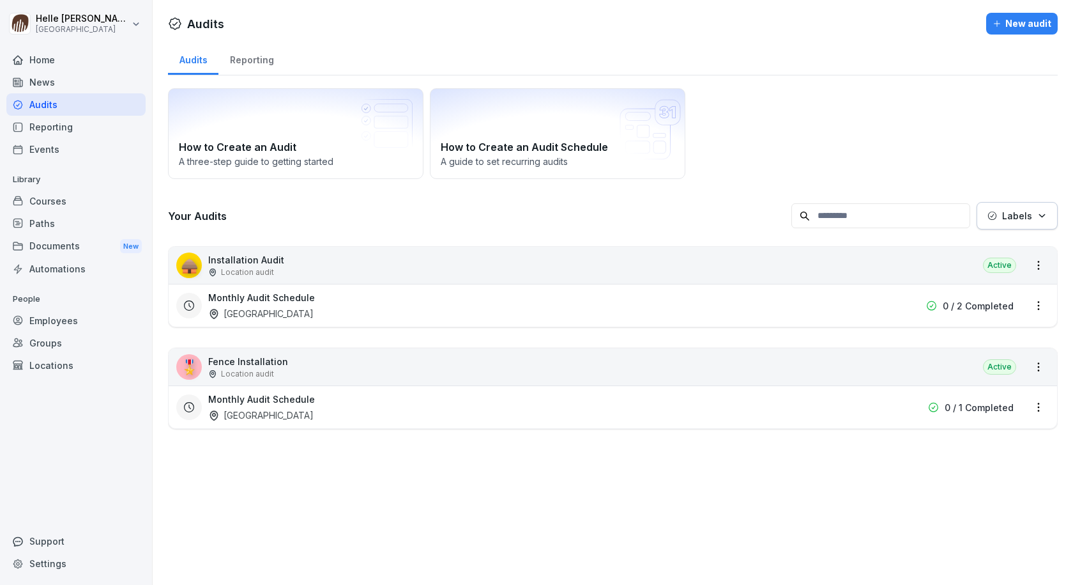
click at [79, 82] on div "News" at bounding box center [75, 82] width 139 height 22
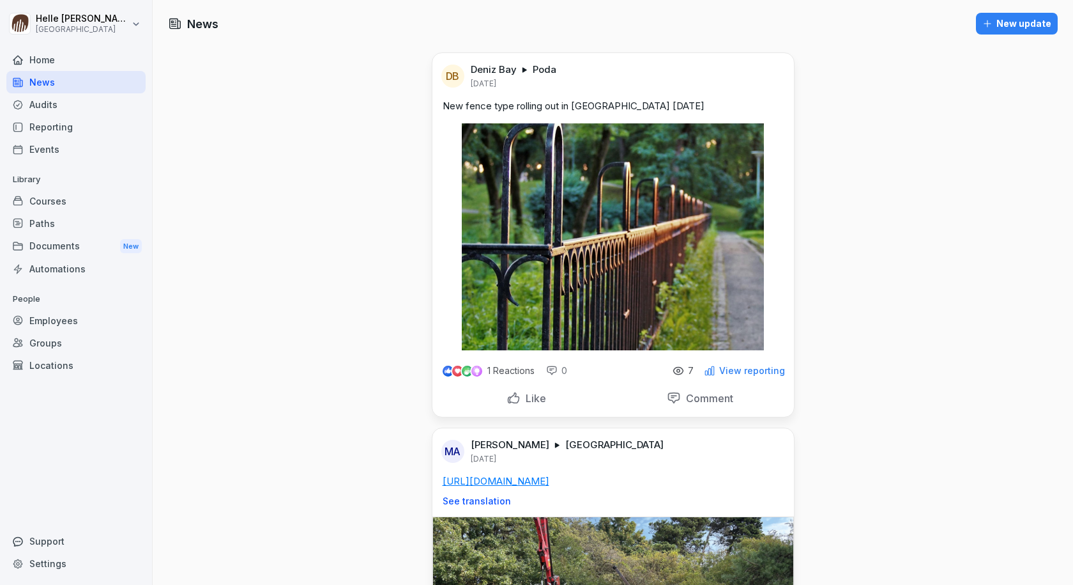
click at [87, 61] on div "Home" at bounding box center [75, 60] width 139 height 22
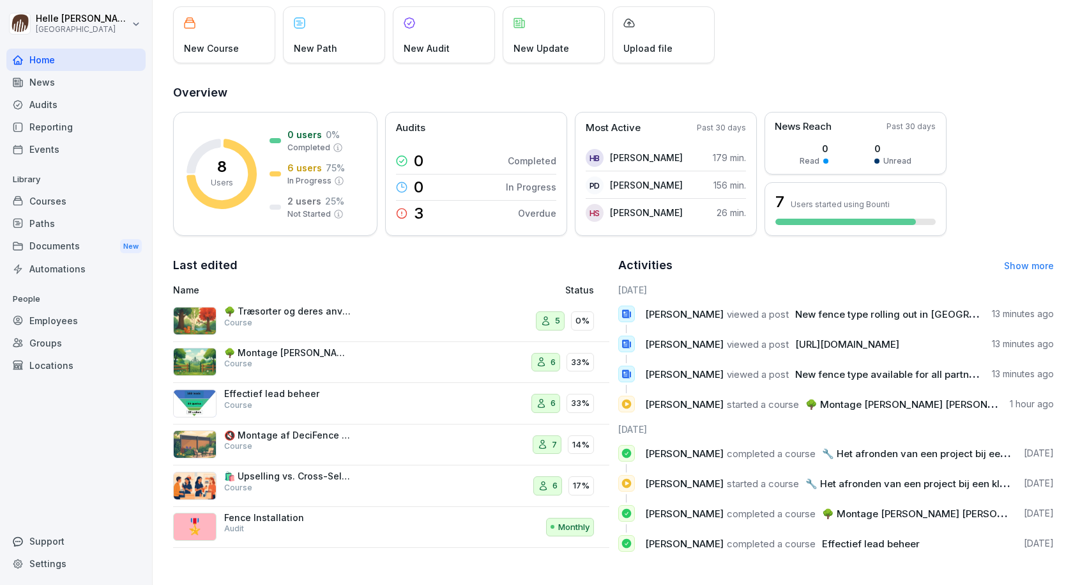
scroll to position [88, 0]
click at [1005, 260] on link "Show more" at bounding box center [1029, 265] width 50 height 11
